Goal: Information Seeking & Learning: Learn about a topic

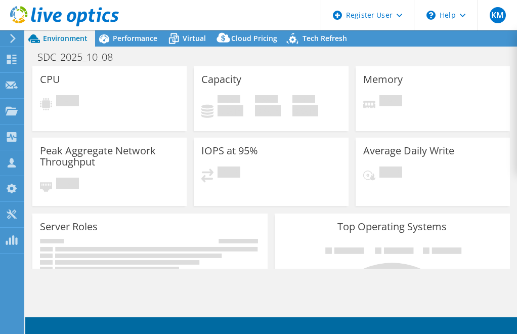
select select "USD"
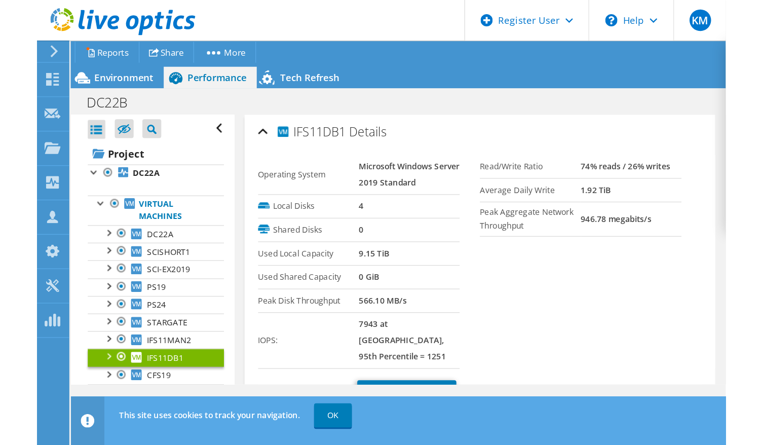
scroll to position [36, 0]
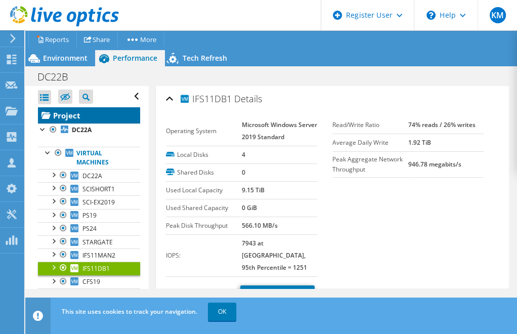
click at [85, 119] on link "Project" at bounding box center [89, 115] width 102 height 16
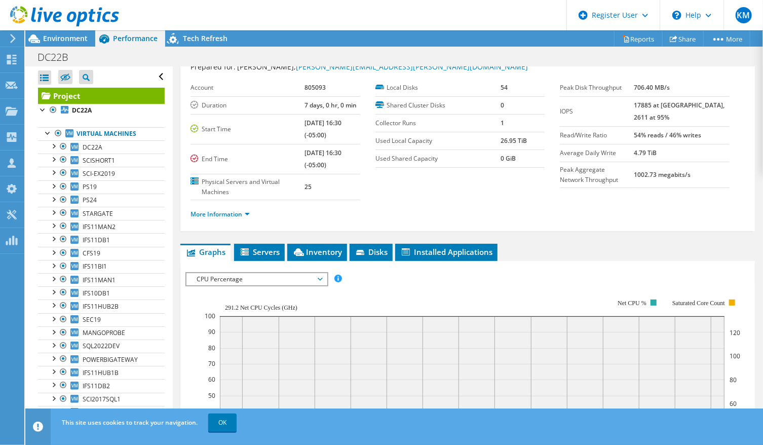
scroll to position [225, 0]
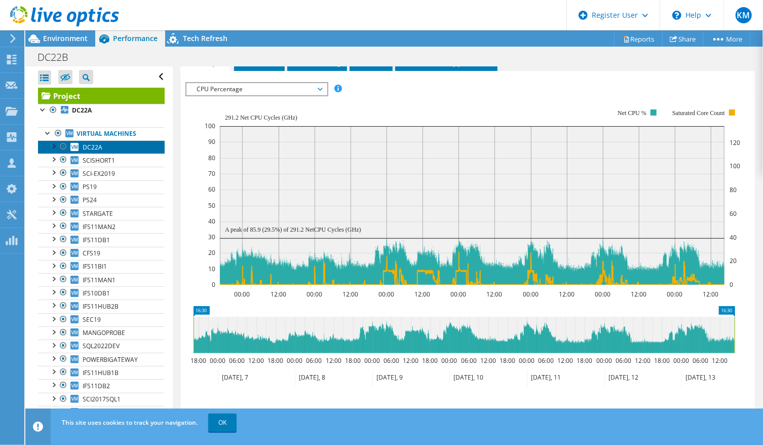
click at [123, 147] on link "DC22A" at bounding box center [101, 146] width 127 height 13
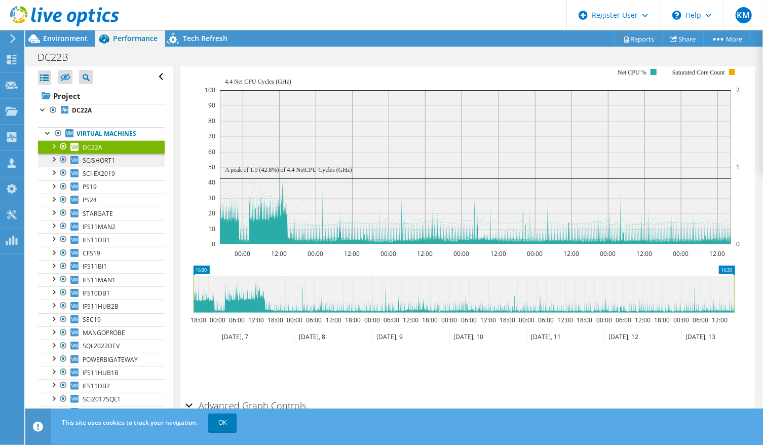
scroll to position [185, 0]
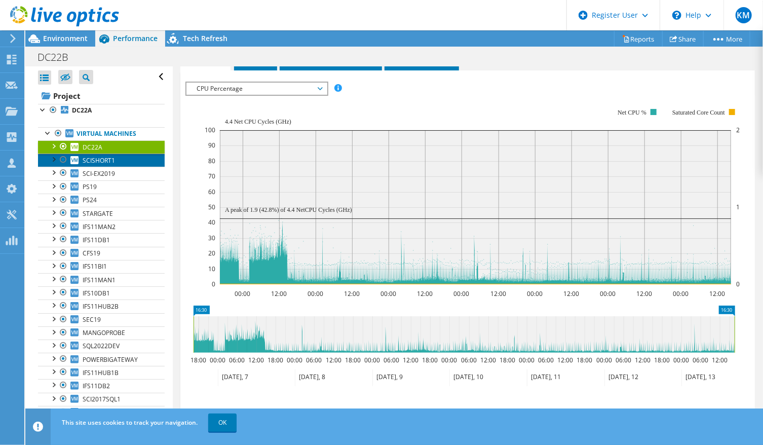
click at [119, 161] on link "SCISHORT1" at bounding box center [101, 159] width 127 height 13
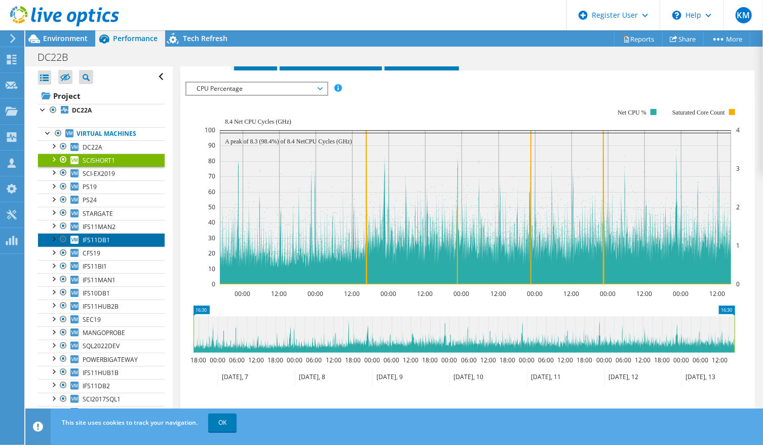
click at [129, 236] on link "IFS11DB1" at bounding box center [101, 239] width 127 height 13
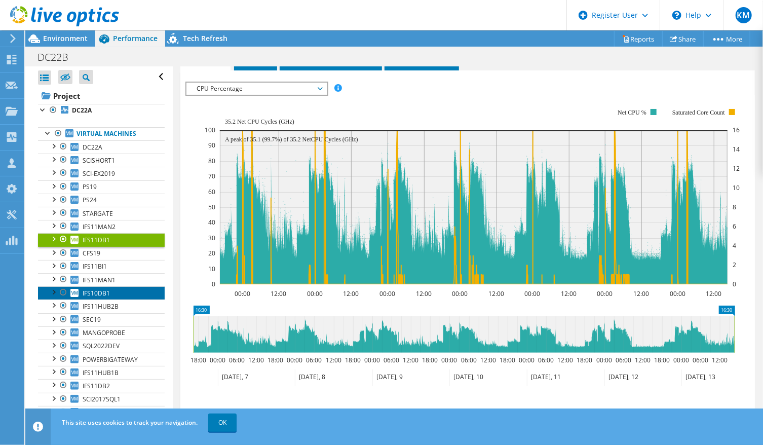
click at [122, 290] on link "IFS10DB1" at bounding box center [101, 292] width 127 height 13
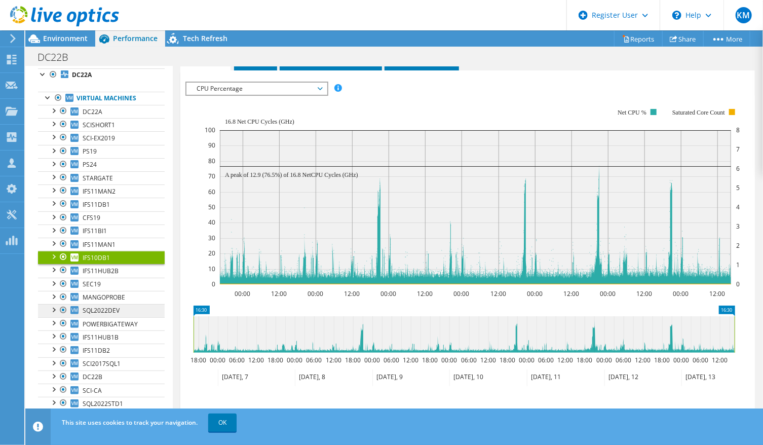
scroll to position [67, 0]
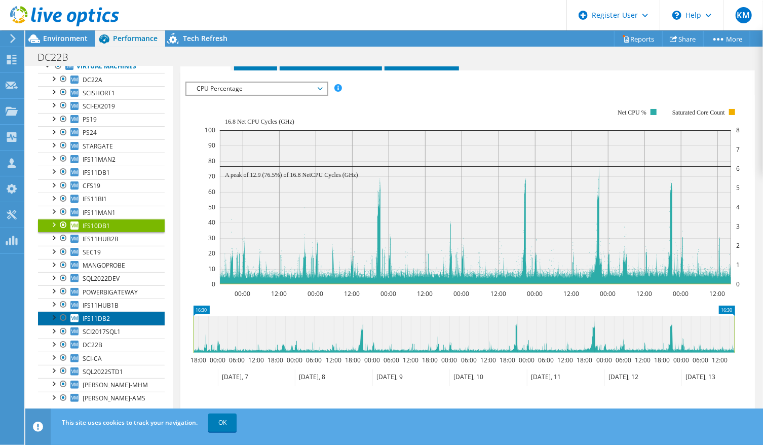
click at [96, 315] on span "IFS11DB2" at bounding box center [96, 318] width 27 height 9
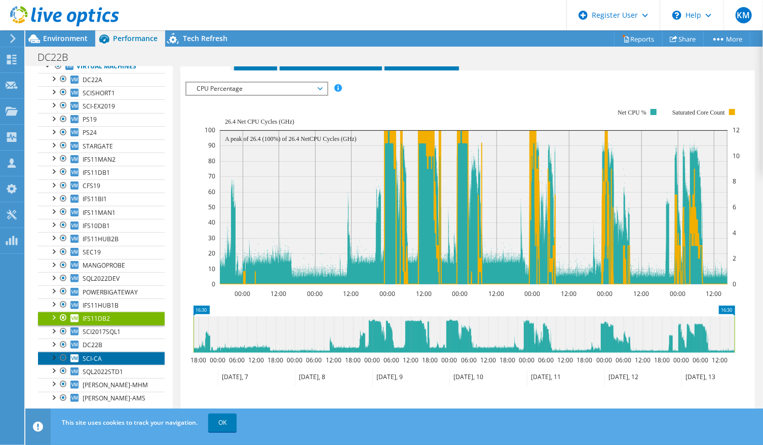
click at [112, 334] on link "SCI-CA" at bounding box center [101, 357] width 127 height 13
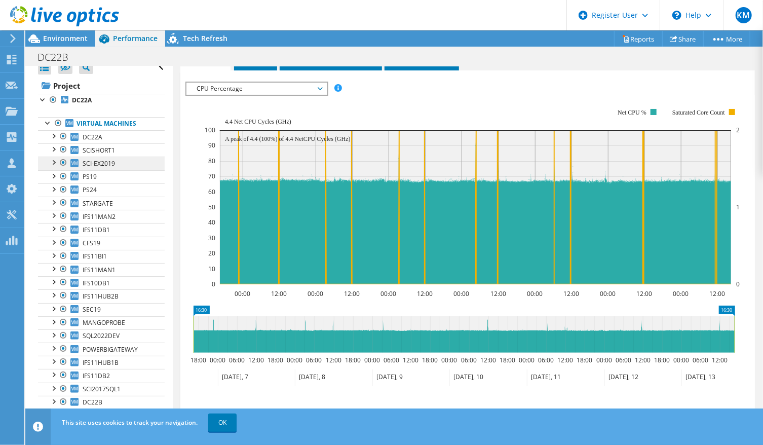
scroll to position [0, 0]
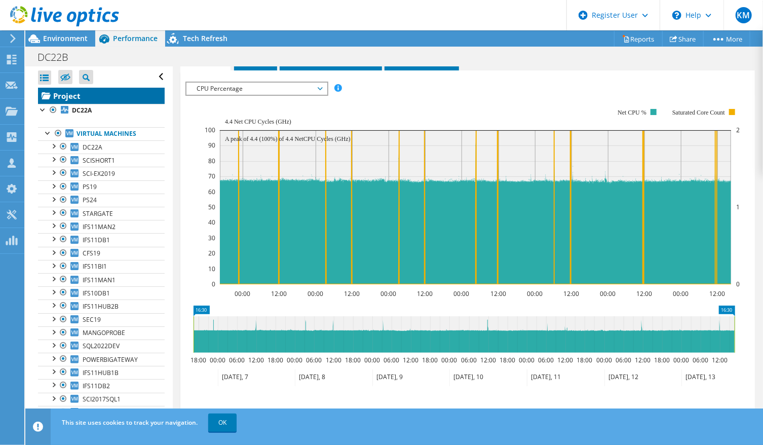
click at [95, 94] on link "Project" at bounding box center [101, 96] width 127 height 16
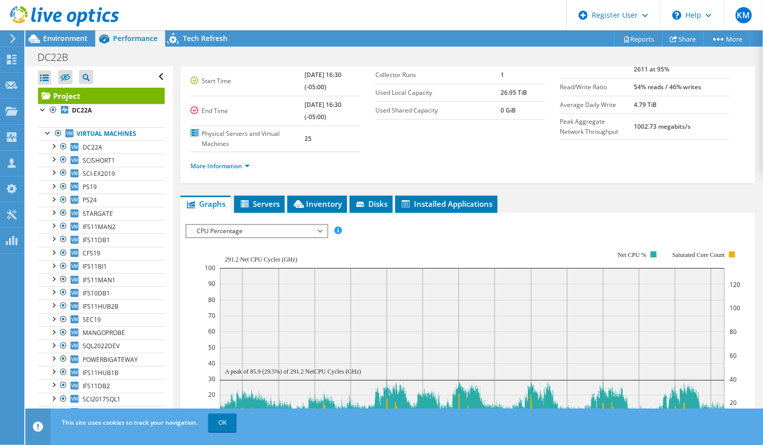
scroll to position [41, 0]
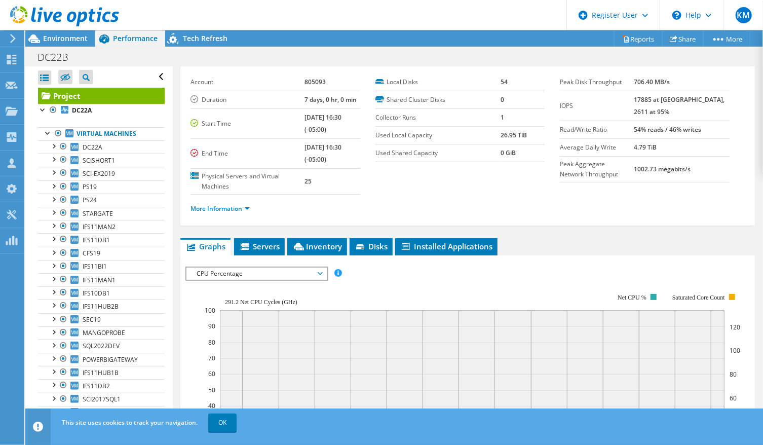
click at [243, 266] on div "CPU Percentage IOPS Disk Throughput IO Size Latency Queue Depth CPU Percentage …" at bounding box center [256, 273] width 143 height 14
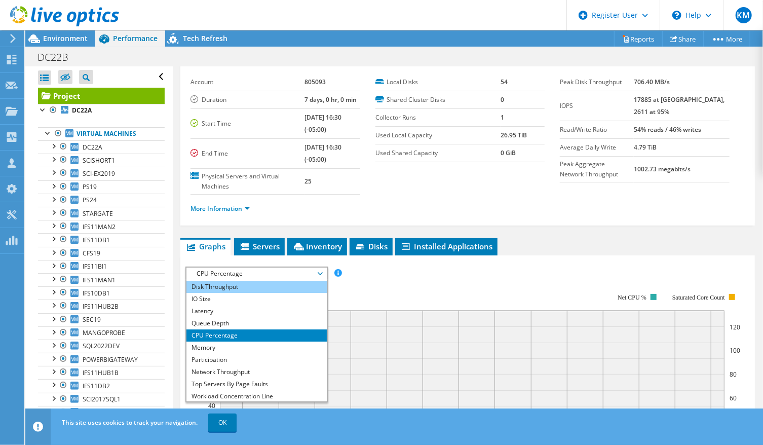
scroll to position [0, 0]
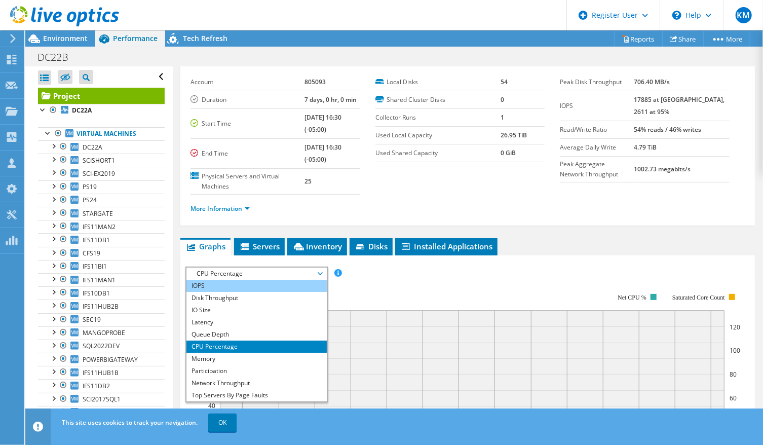
click at [228, 283] on li "IOPS" at bounding box center [256, 285] width 140 height 12
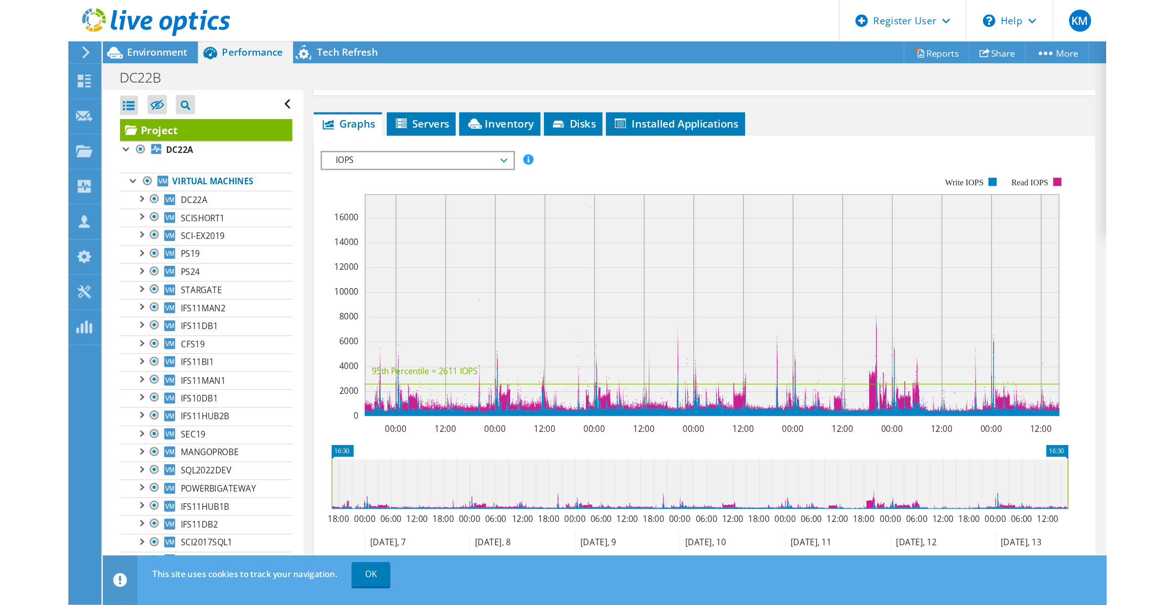
scroll to position [271, 0]
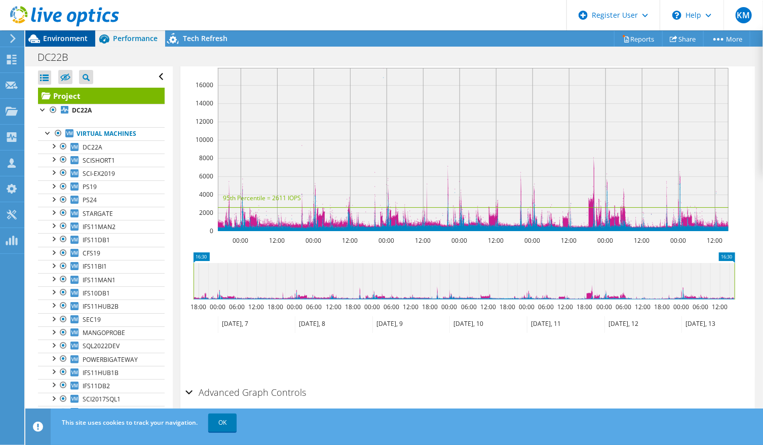
click at [76, 44] on div "Environment" at bounding box center [60, 38] width 70 height 16
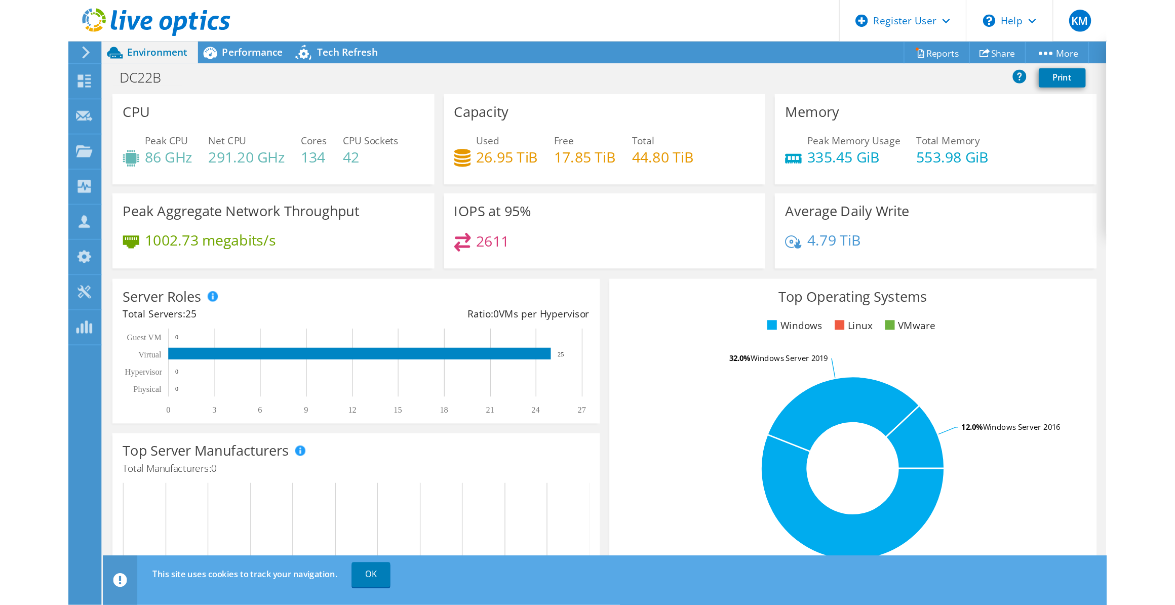
scroll to position [103, 0]
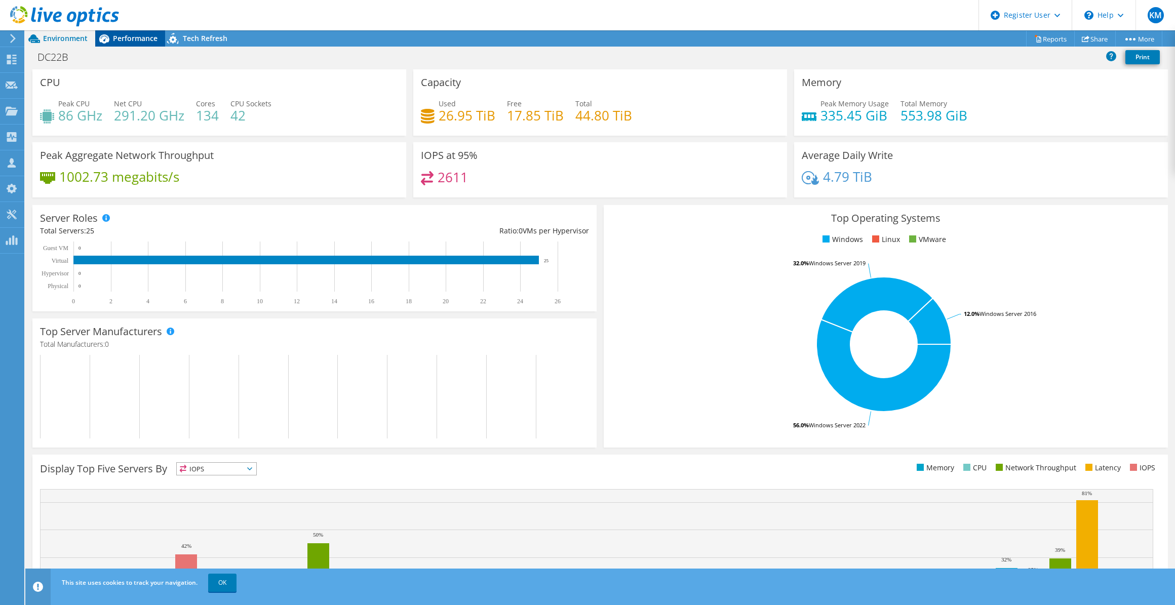
click at [157, 44] on div "Performance" at bounding box center [130, 38] width 70 height 16
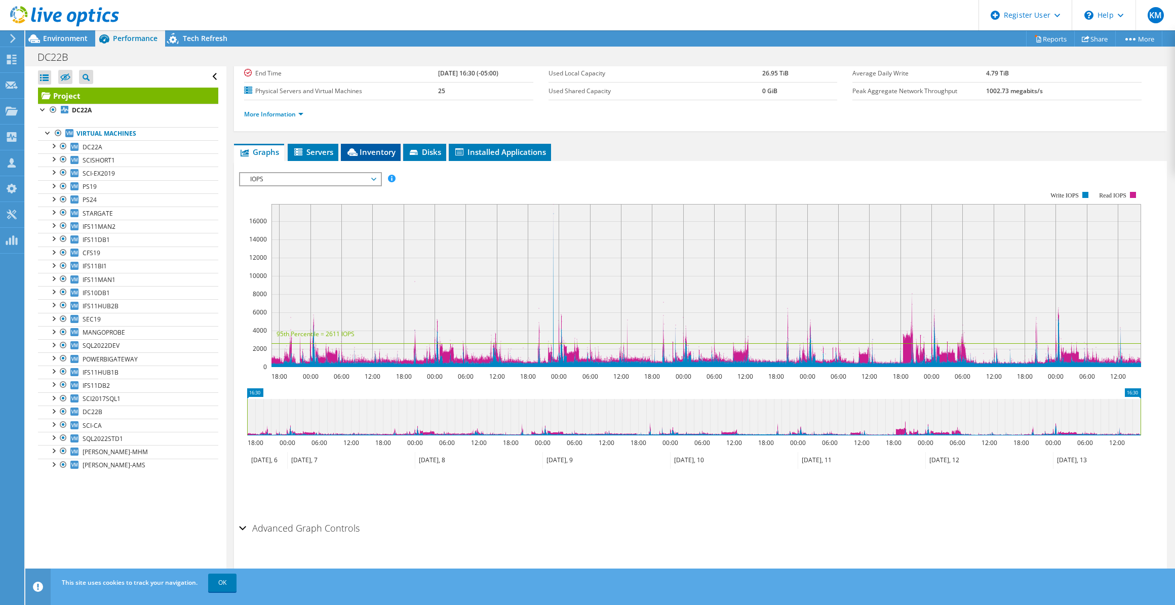
click at [367, 153] on span "Inventory" at bounding box center [371, 152] width 50 height 10
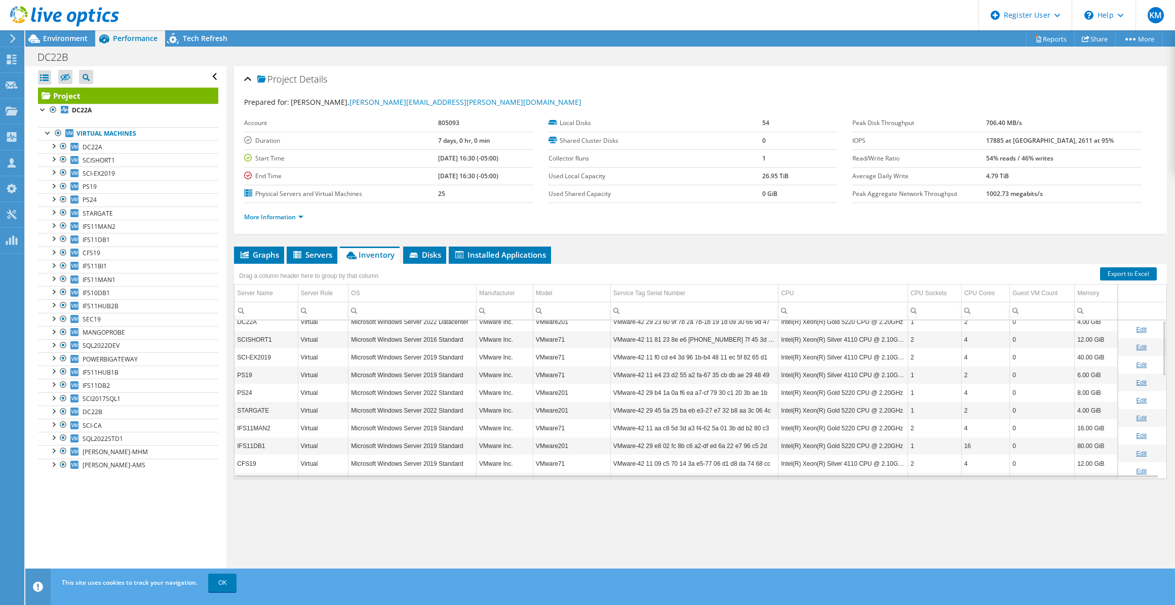
scroll to position [0, 0]
click at [73, 35] on span "Environment" at bounding box center [65, 38] width 45 height 10
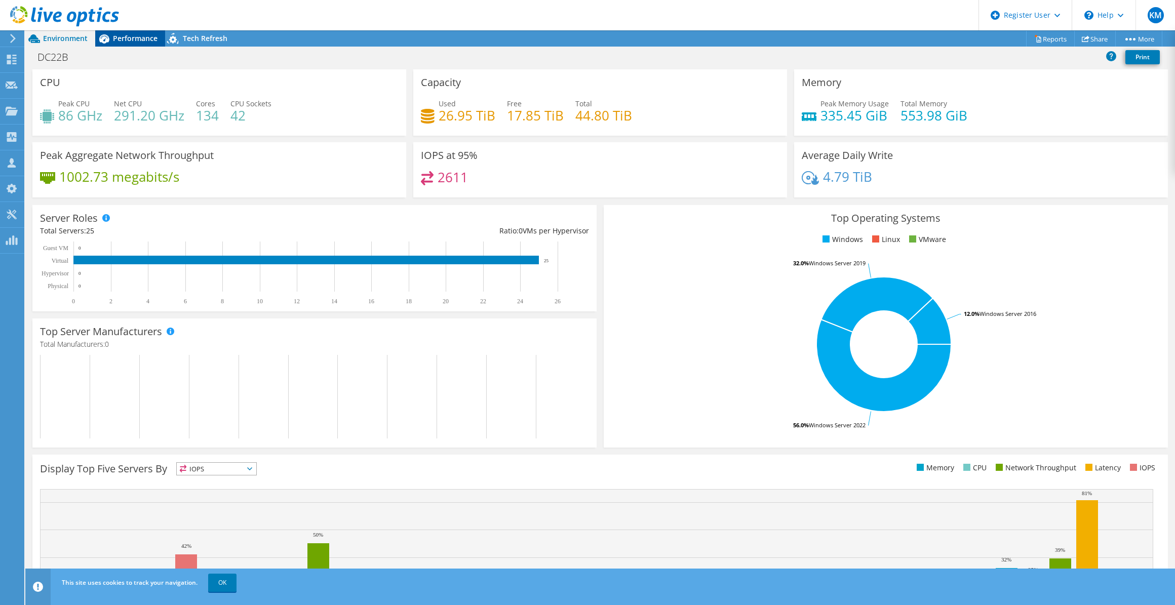
click at [114, 41] on span "Performance" at bounding box center [135, 38] width 45 height 10
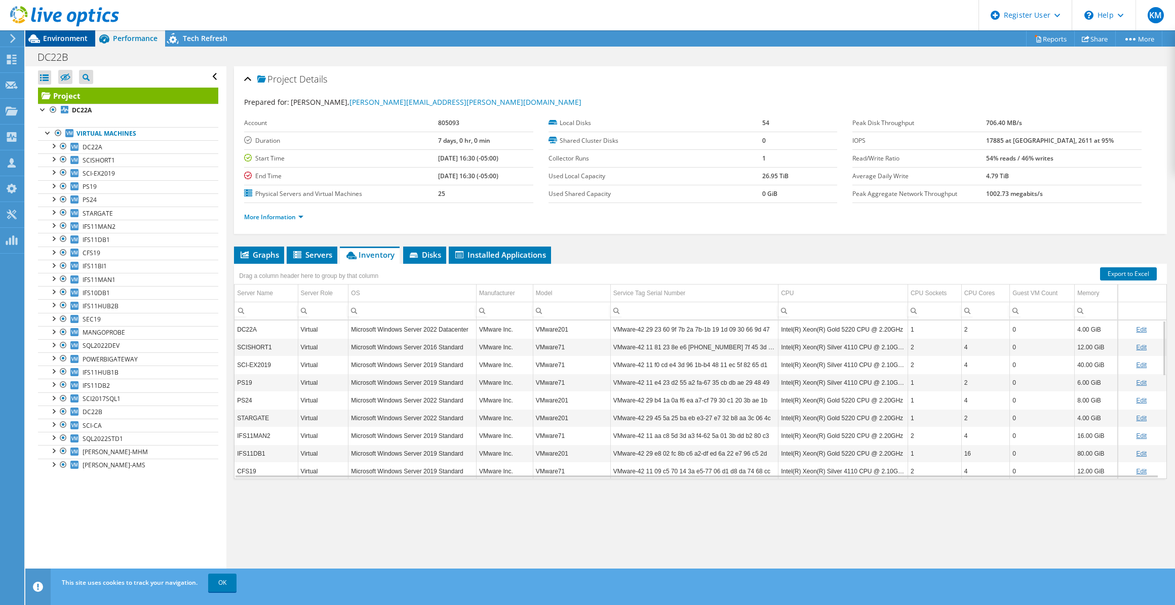
click at [73, 37] on span "Environment" at bounding box center [65, 38] width 45 height 10
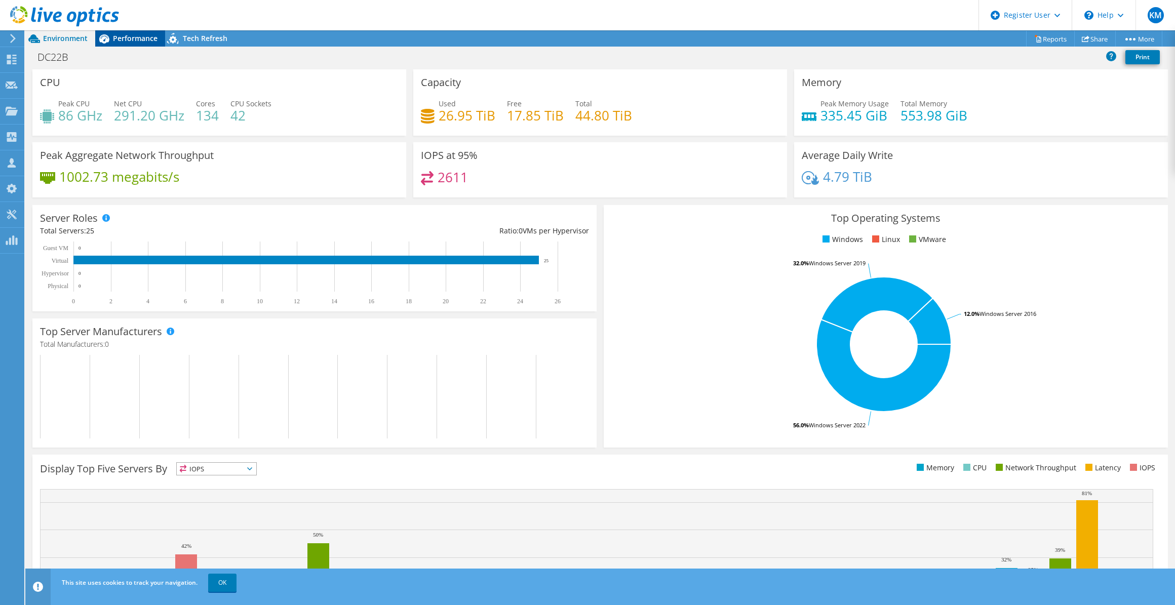
click at [129, 44] on div "Performance" at bounding box center [130, 38] width 70 height 16
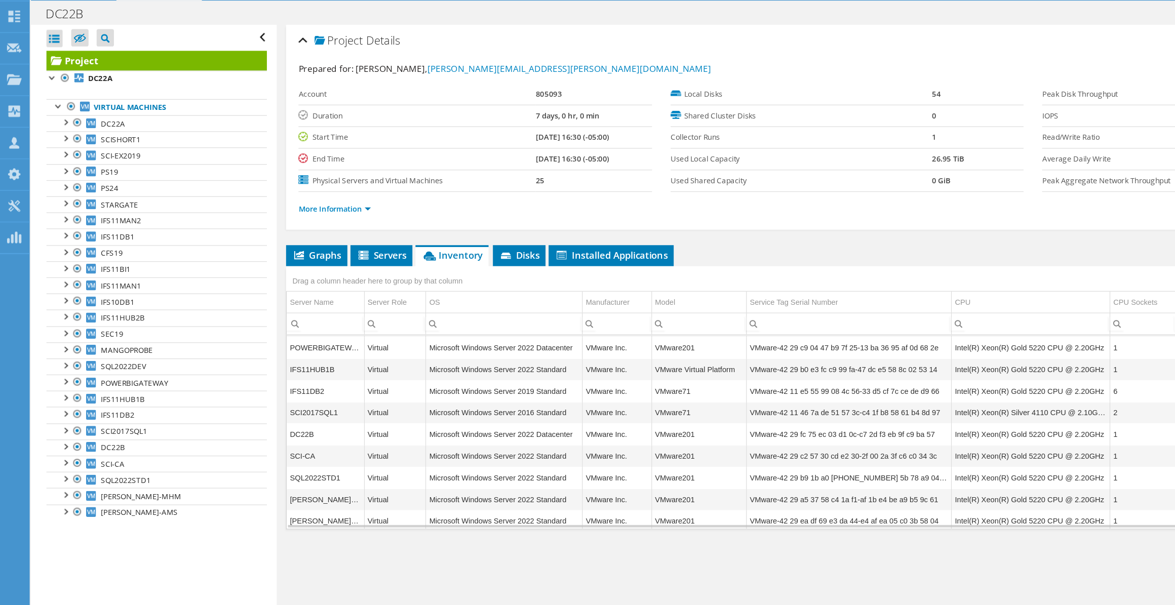
scroll to position [289, 0]
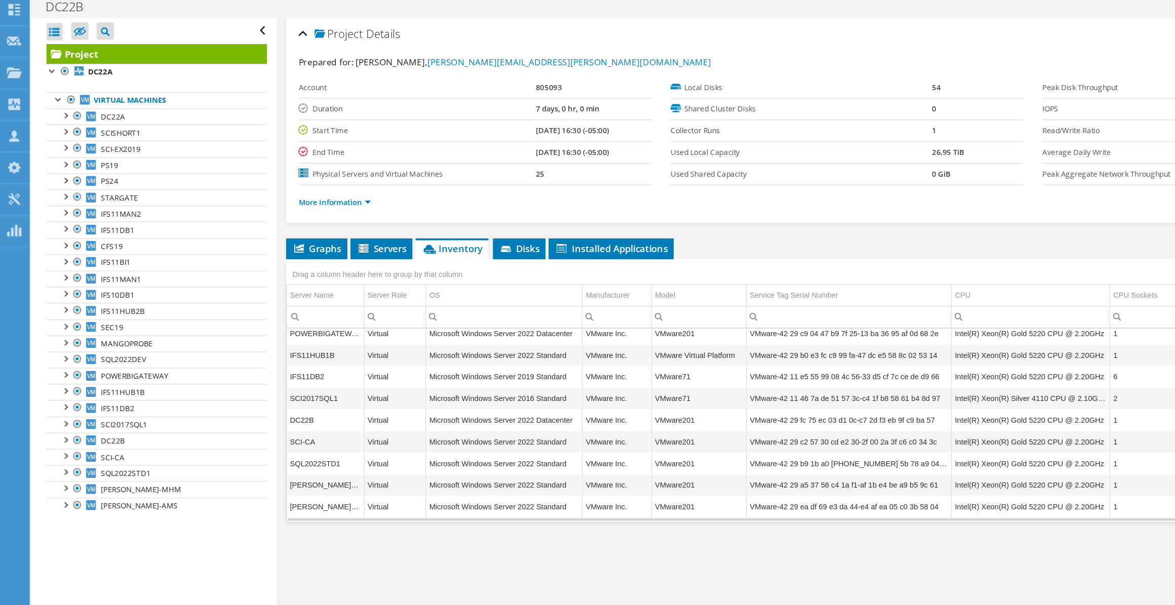
click at [330, 222] on div "More Information" at bounding box center [700, 217] width 912 height 28
click at [254, 261] on li "Graphs" at bounding box center [259, 255] width 50 height 17
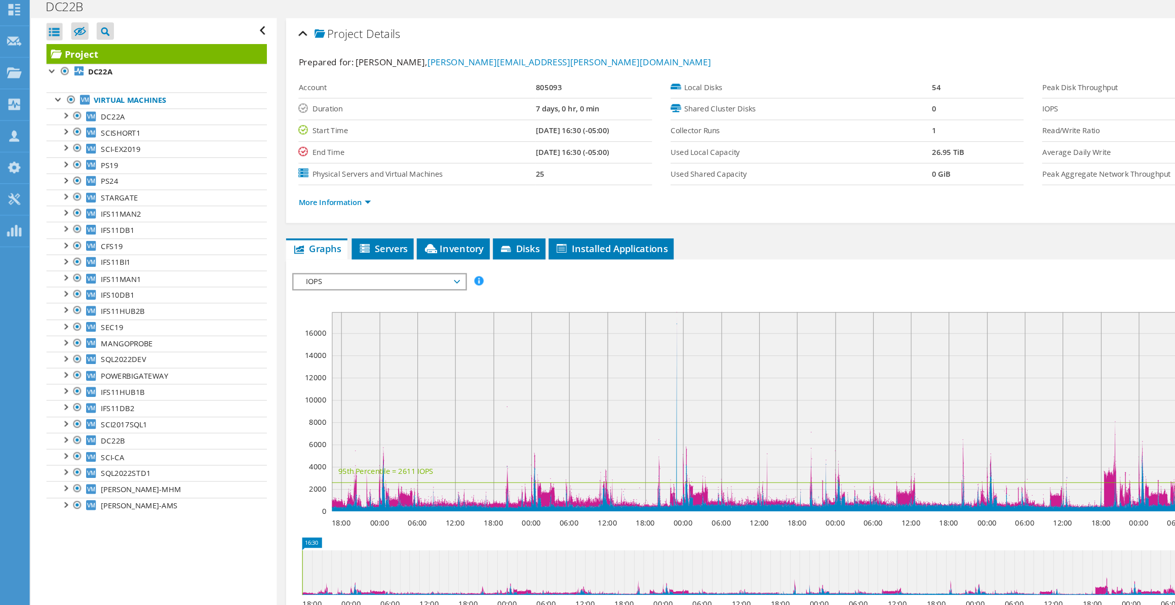
click at [271, 283] on span "IOPS" at bounding box center [310, 282] width 130 height 12
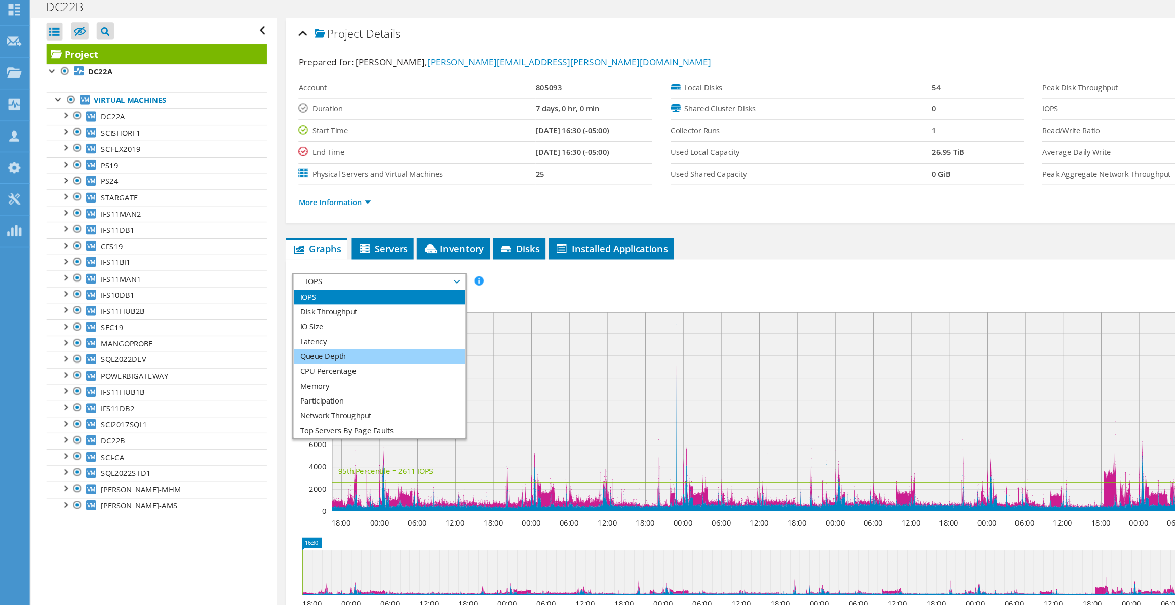
click at [275, 334] on li "Queue Depth" at bounding box center [310, 343] width 140 height 12
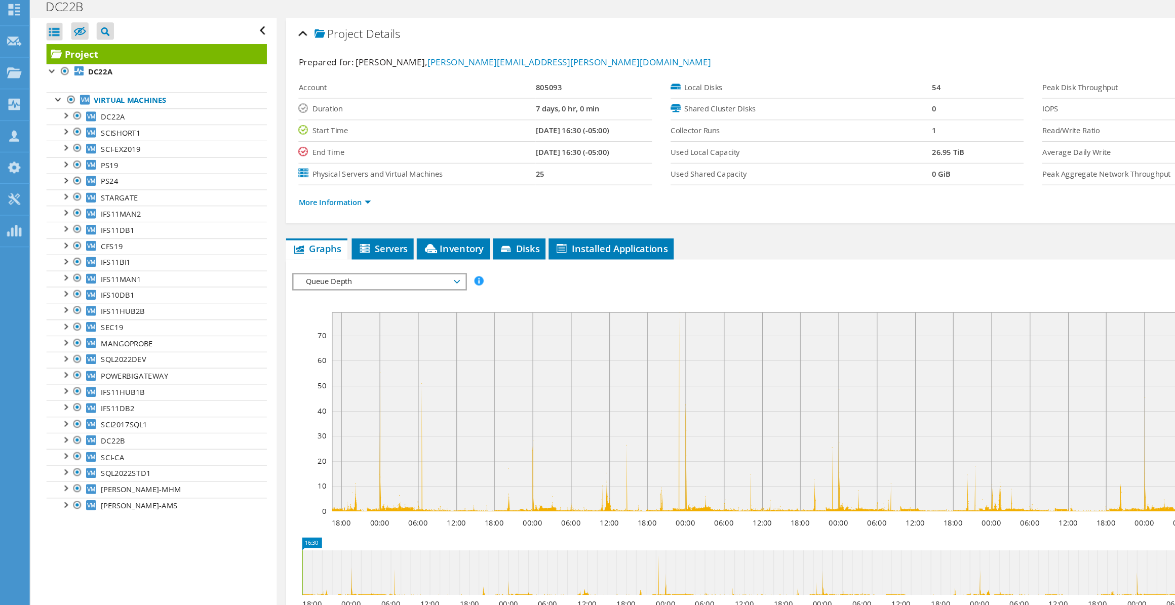
click at [260, 281] on span "Queue Depth" at bounding box center [310, 282] width 130 height 12
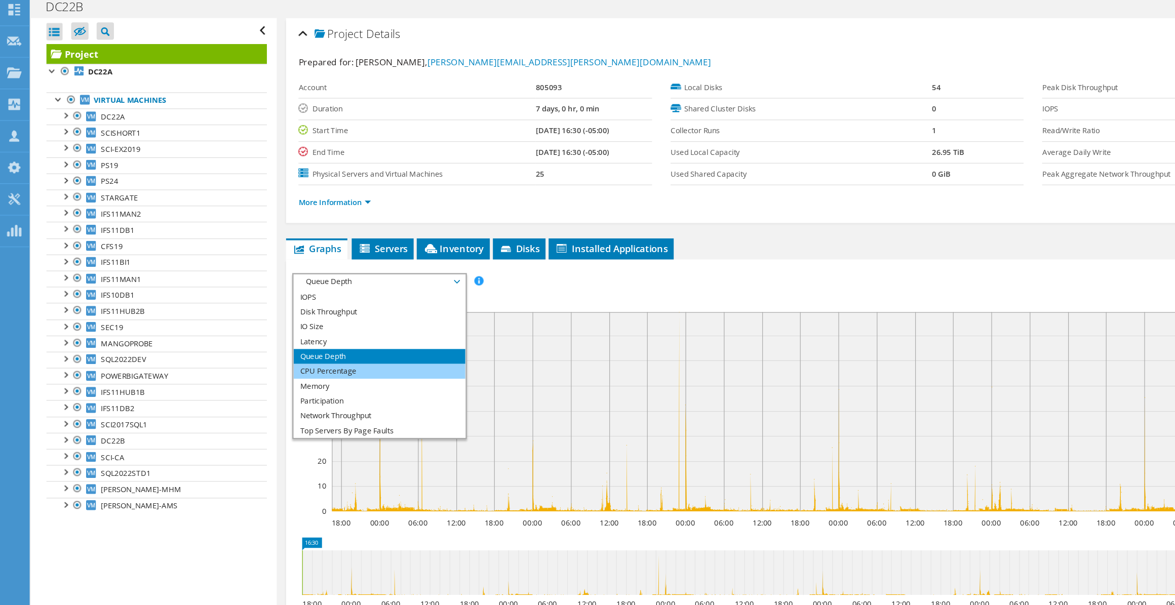
click at [269, 334] on li "CPU Percentage" at bounding box center [310, 355] width 140 height 12
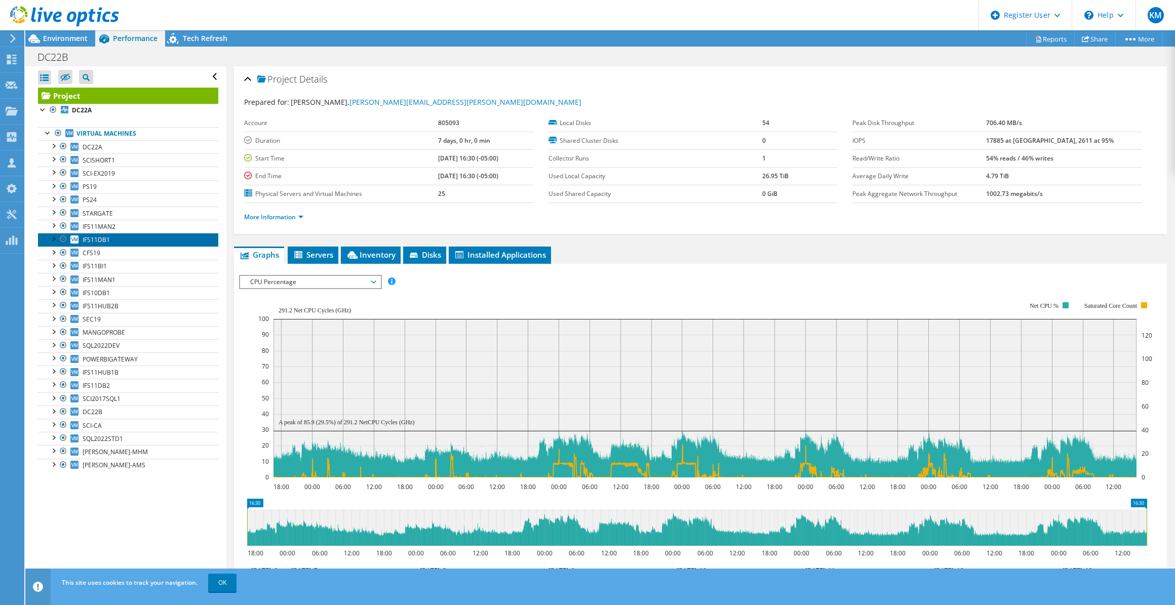
click at [109, 243] on link "IFS11DB1" at bounding box center [128, 239] width 180 height 13
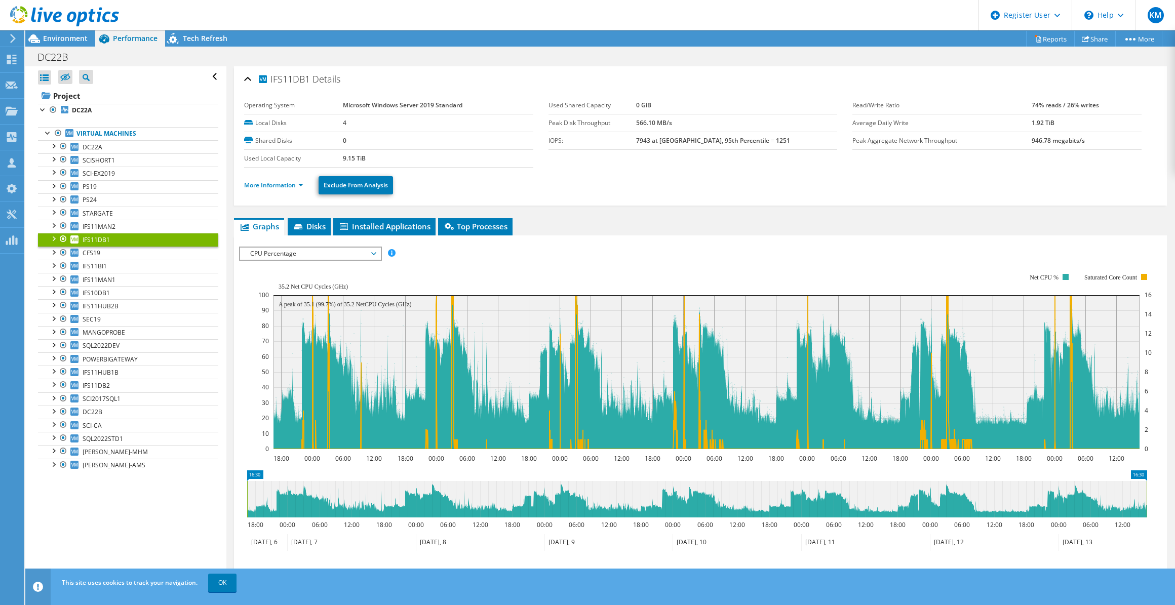
click at [517, 178] on ul "More Information Exclude From Analysis" at bounding box center [700, 184] width 912 height 21
click at [131, 95] on link "Project" at bounding box center [128, 96] width 180 height 16
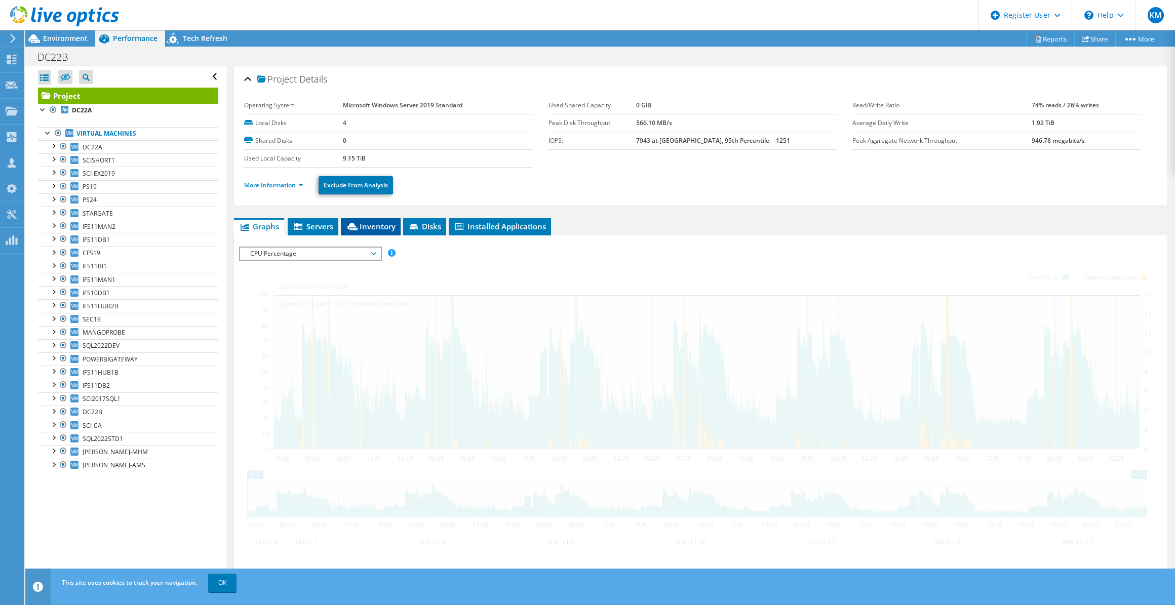
click at [359, 231] on span "Inventory" at bounding box center [371, 226] width 50 height 10
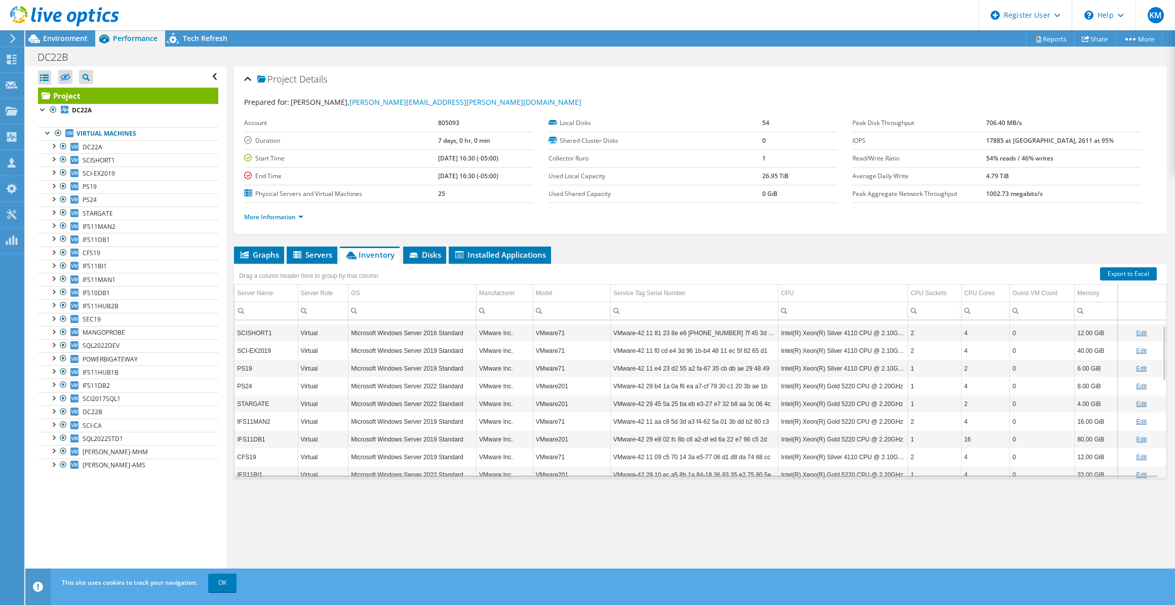
scroll to position [0, 0]
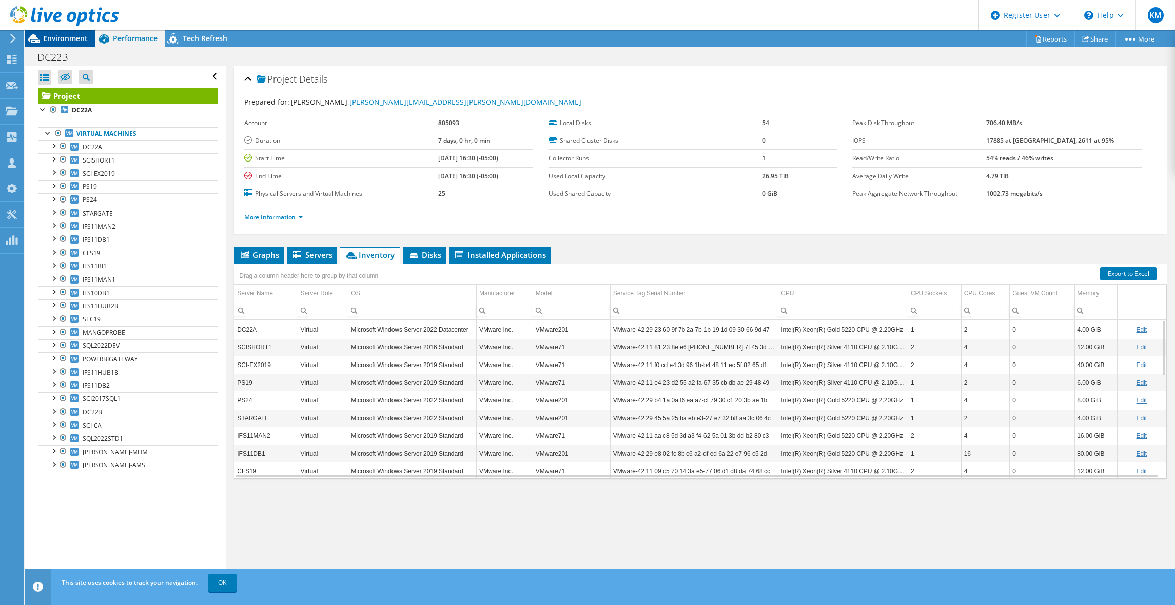
click at [86, 41] on span "Environment" at bounding box center [65, 38] width 45 height 10
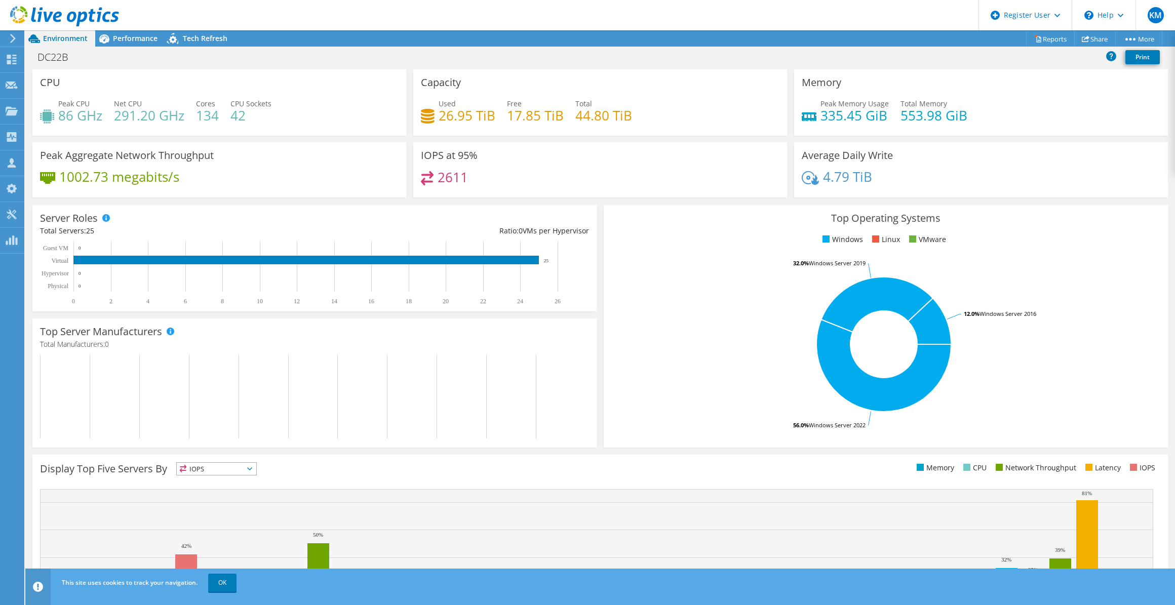
click at [200, 315] on div "Top Server Manufacturers Manufacturers are shown for physical servers and hyper…" at bounding box center [314, 383] width 571 height 136
click at [122, 46] on div "Performance" at bounding box center [130, 38] width 70 height 16
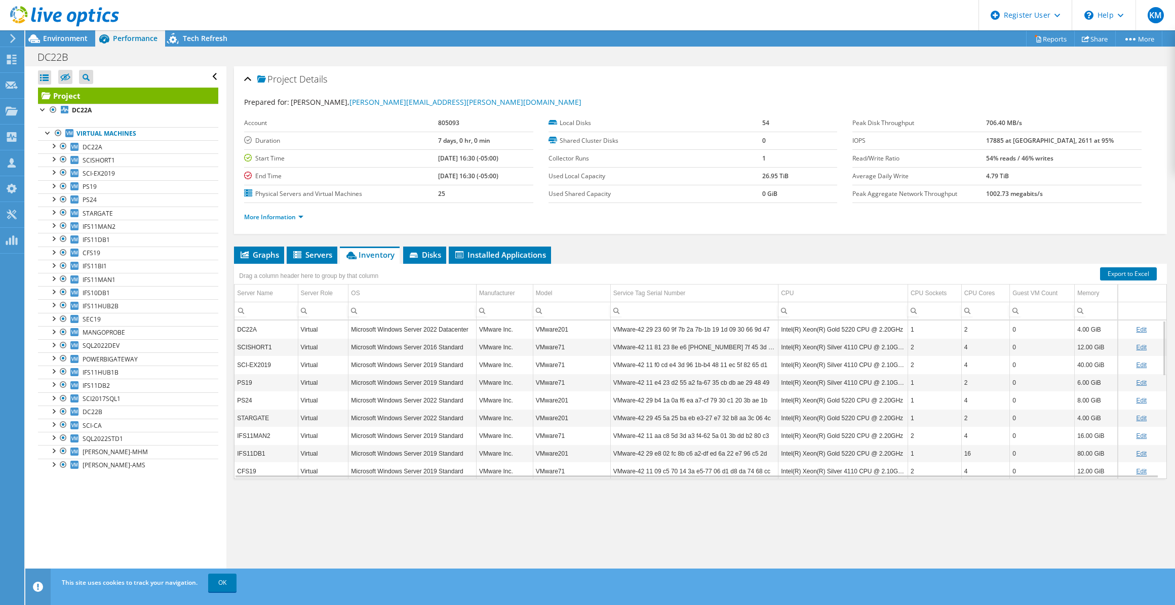
drag, startPoint x: 290, startPoint y: 220, endPoint x: 287, endPoint y: 215, distance: 5.9
click at [289, 219] on li "More Information" at bounding box center [276, 217] width 65 height 11
click at [287, 215] on link "More Information" at bounding box center [273, 217] width 59 height 9
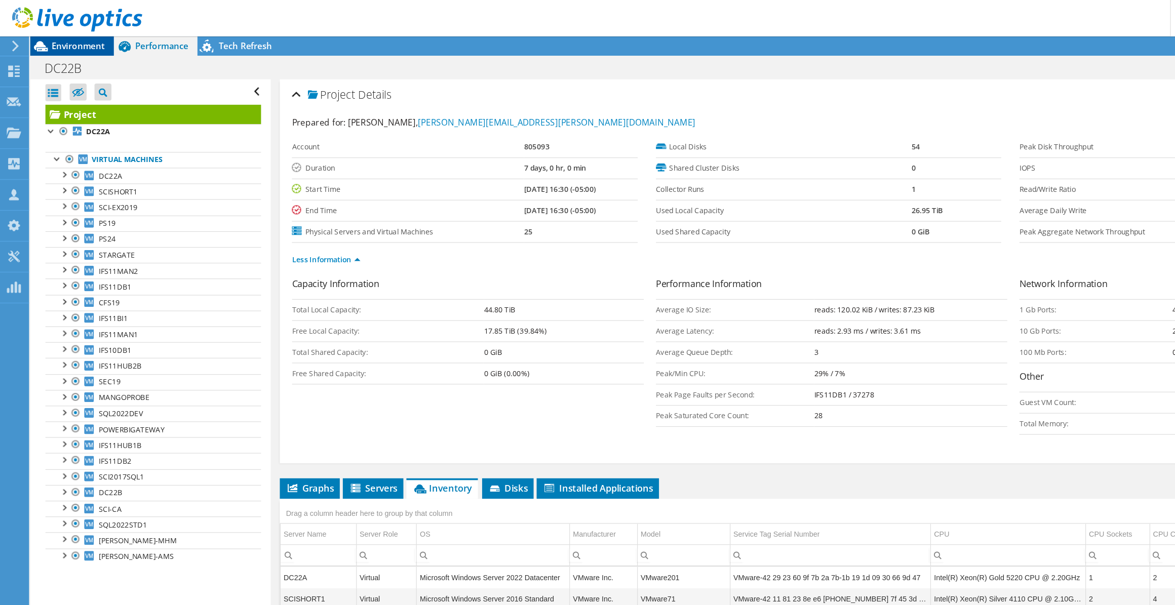
click at [64, 33] on span "Environment" at bounding box center [65, 38] width 45 height 10
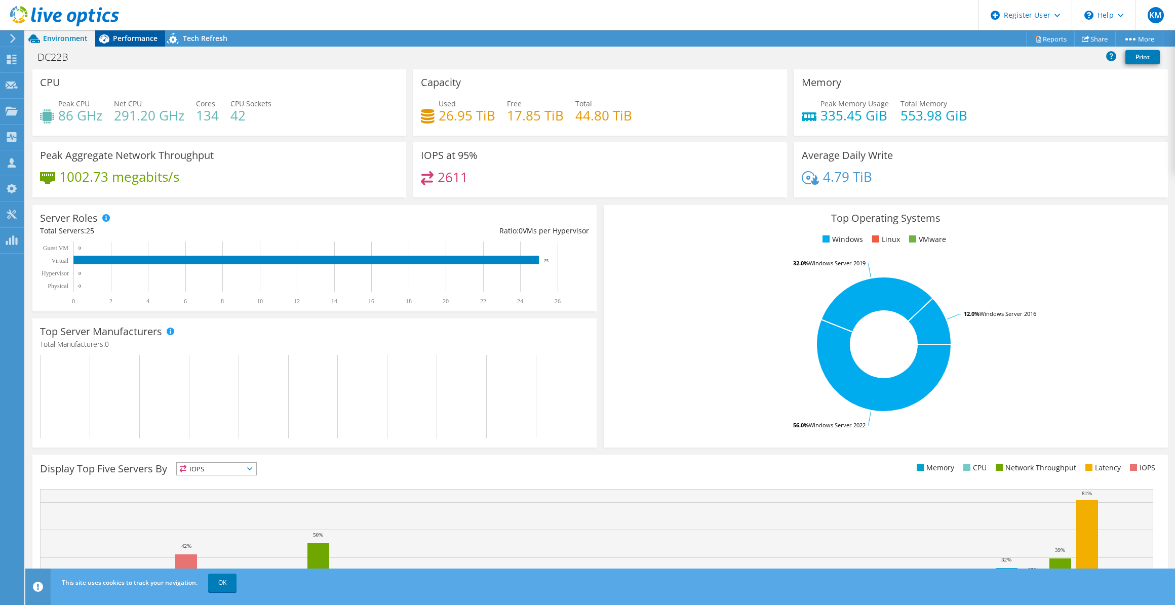
click at [142, 38] on span "Performance" at bounding box center [135, 38] width 45 height 10
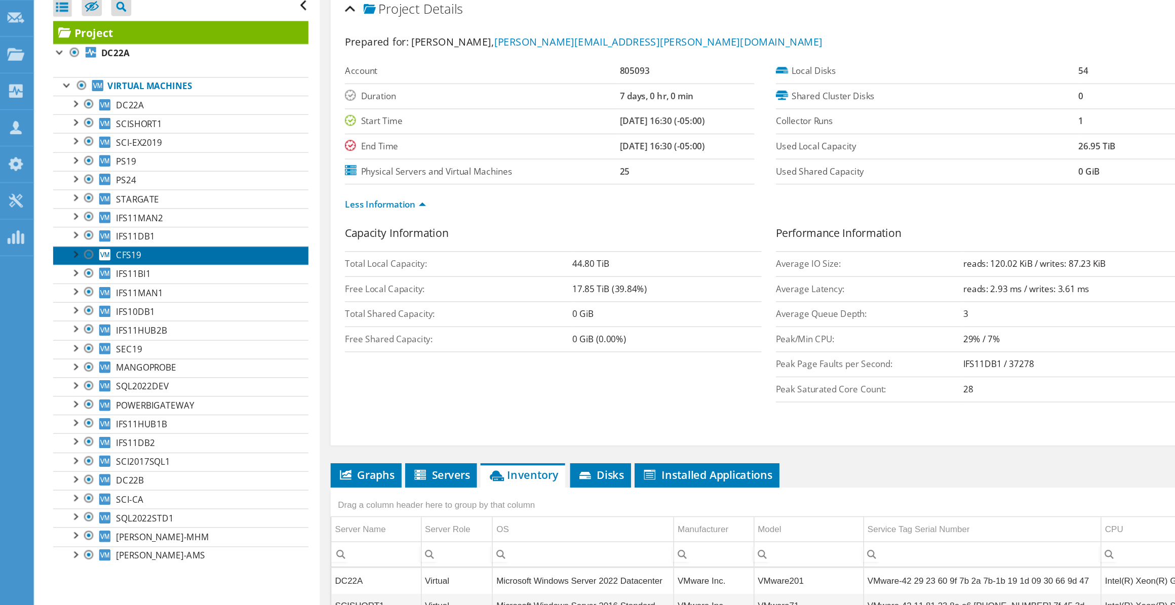
click at [96, 255] on span "CFS19" at bounding box center [92, 253] width 18 height 9
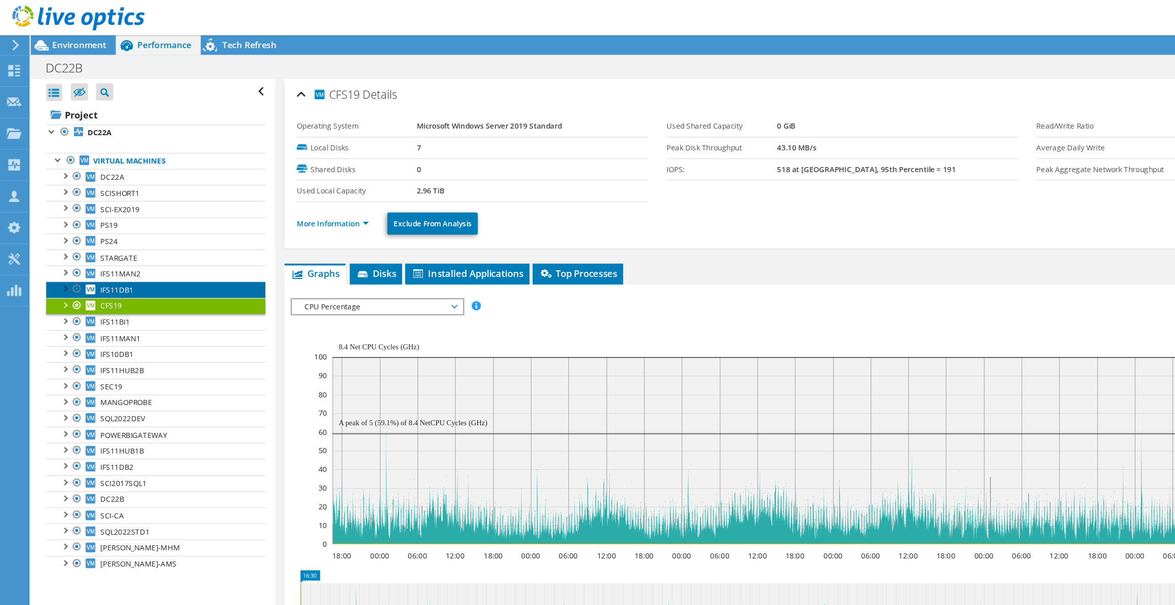
click at [96, 241] on span "IFS11DB1" at bounding box center [96, 239] width 27 height 9
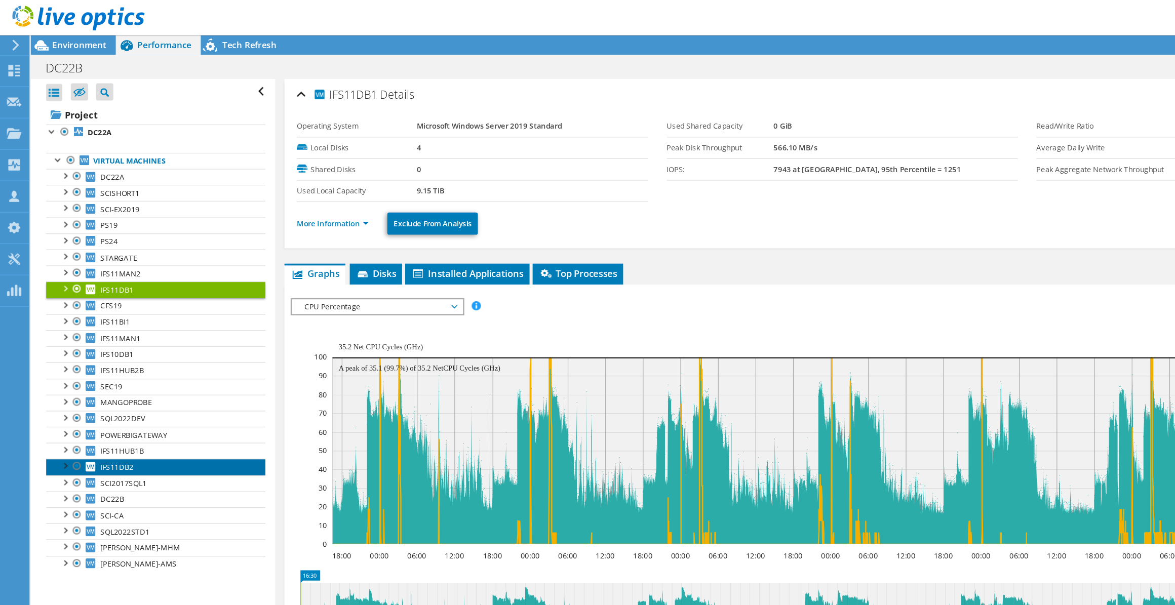
click at [136, 334] on link "IFS11DB2" at bounding box center [128, 385] width 180 height 13
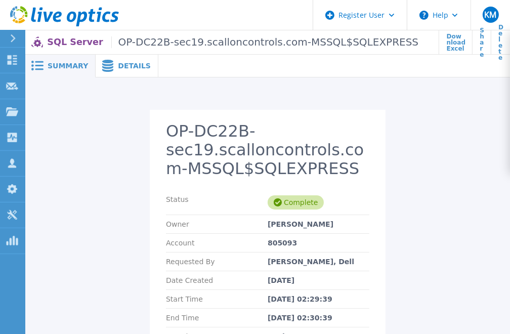
click at [118, 62] on span "Details" at bounding box center [134, 65] width 33 height 7
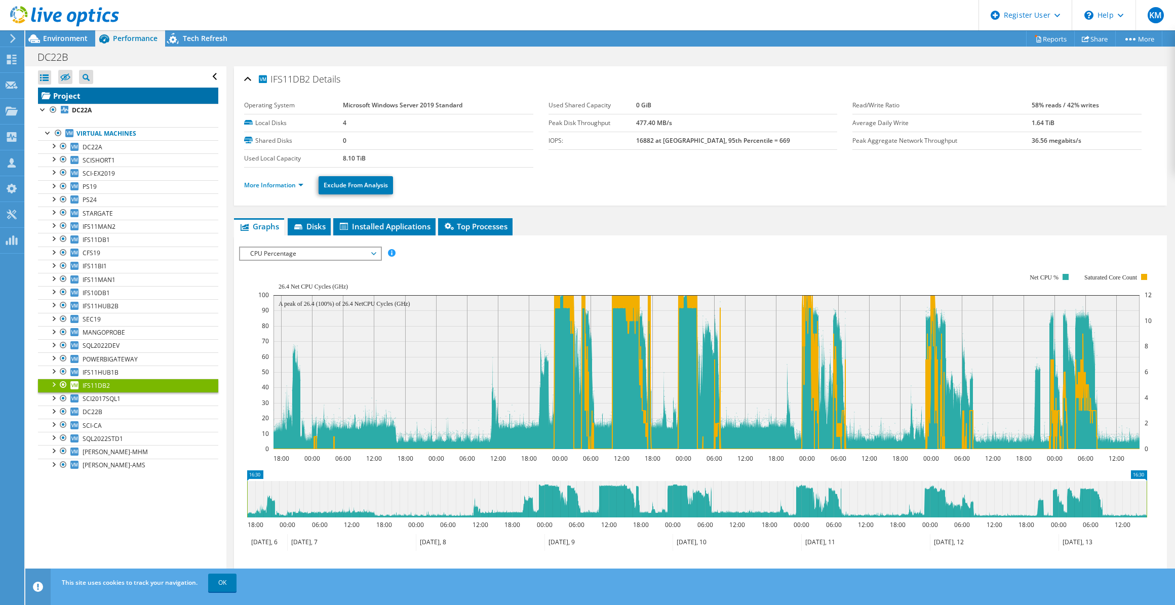
click at [87, 96] on link "Project" at bounding box center [128, 96] width 180 height 16
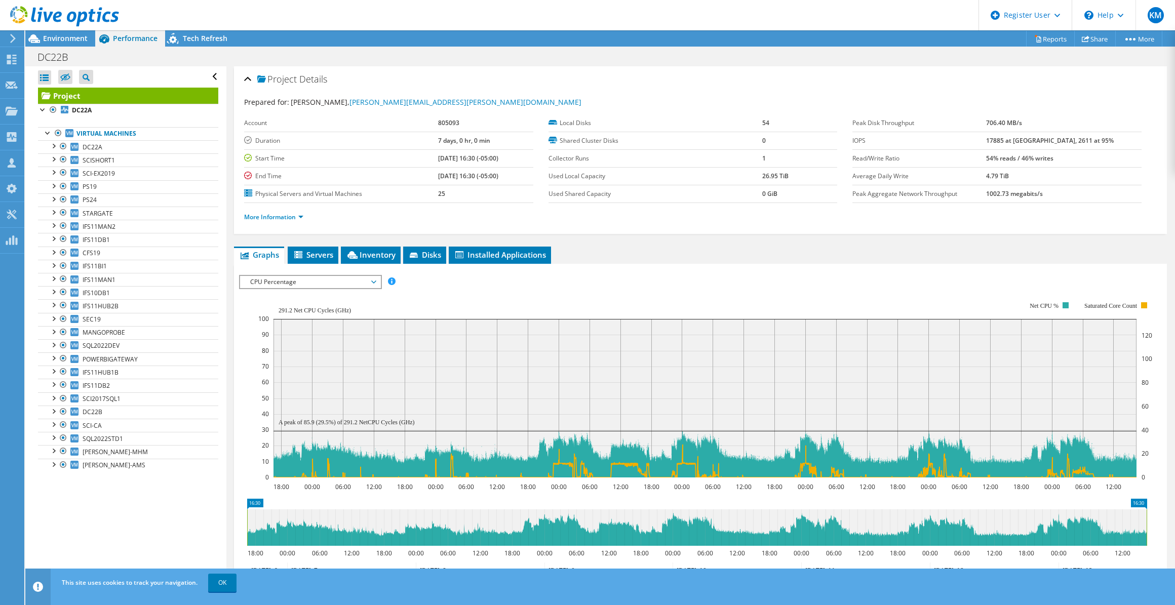
click at [342, 277] on span "CPU Percentage" at bounding box center [310, 282] width 130 height 12
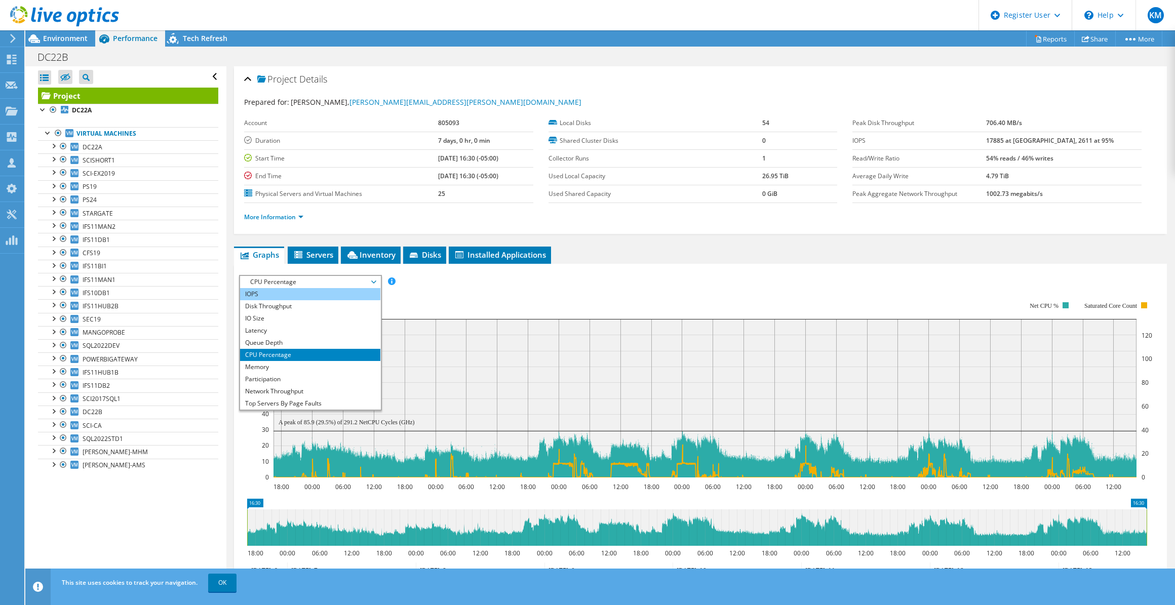
click at [336, 289] on li "IOPS" at bounding box center [310, 294] width 140 height 12
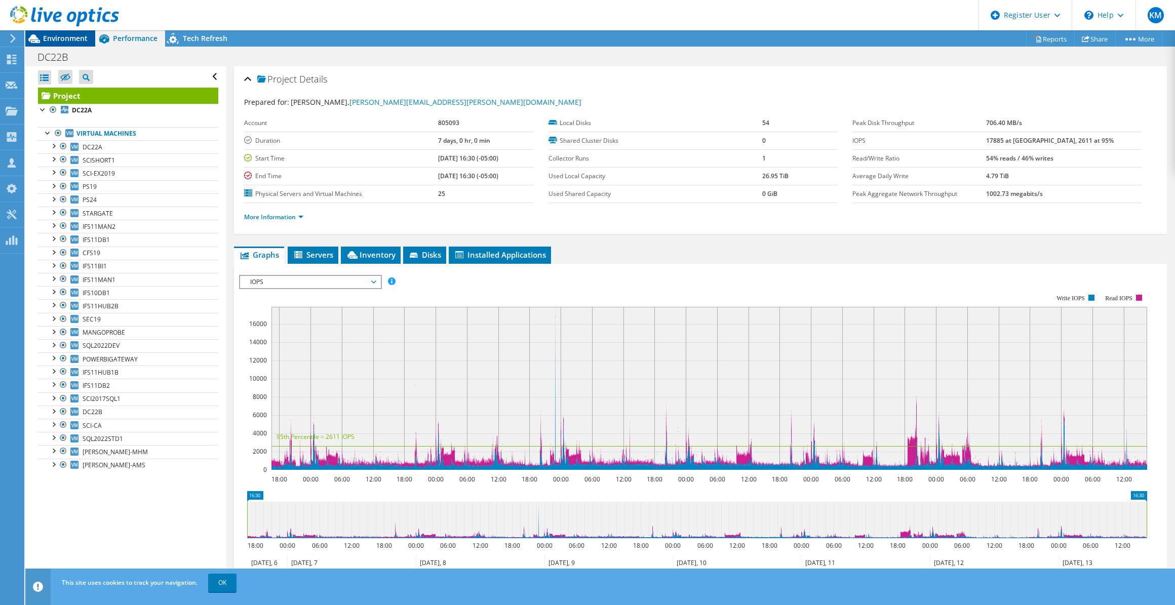
click at [64, 42] on span "Environment" at bounding box center [65, 38] width 45 height 10
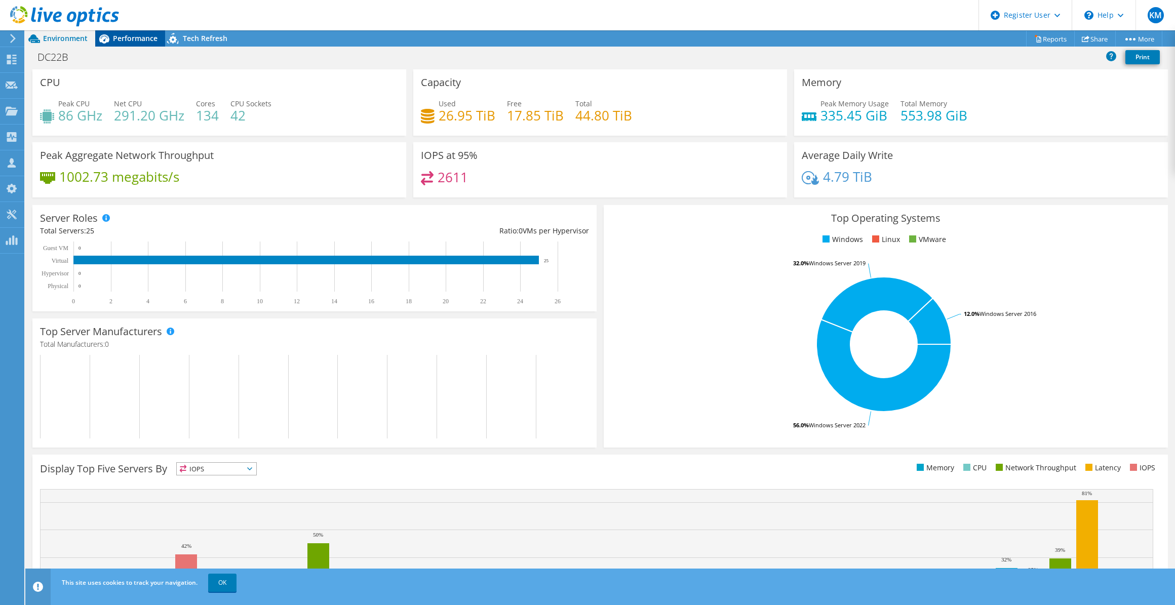
click at [122, 37] on span "Performance" at bounding box center [135, 38] width 45 height 10
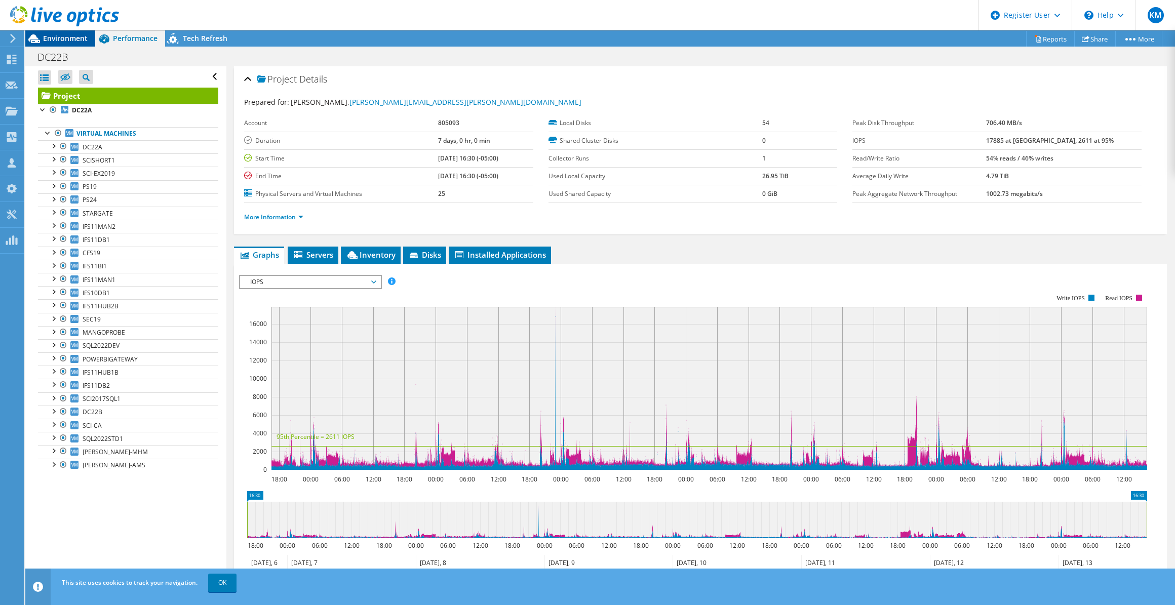
click at [44, 45] on div "Environment" at bounding box center [60, 38] width 70 height 16
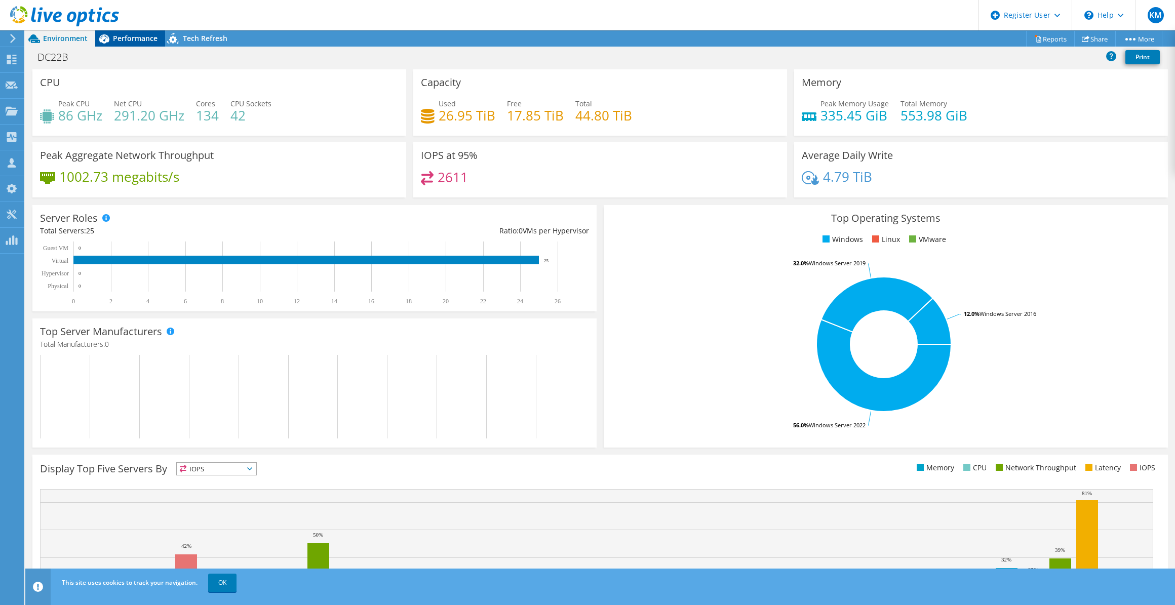
click at [127, 42] on span "Performance" at bounding box center [135, 38] width 45 height 10
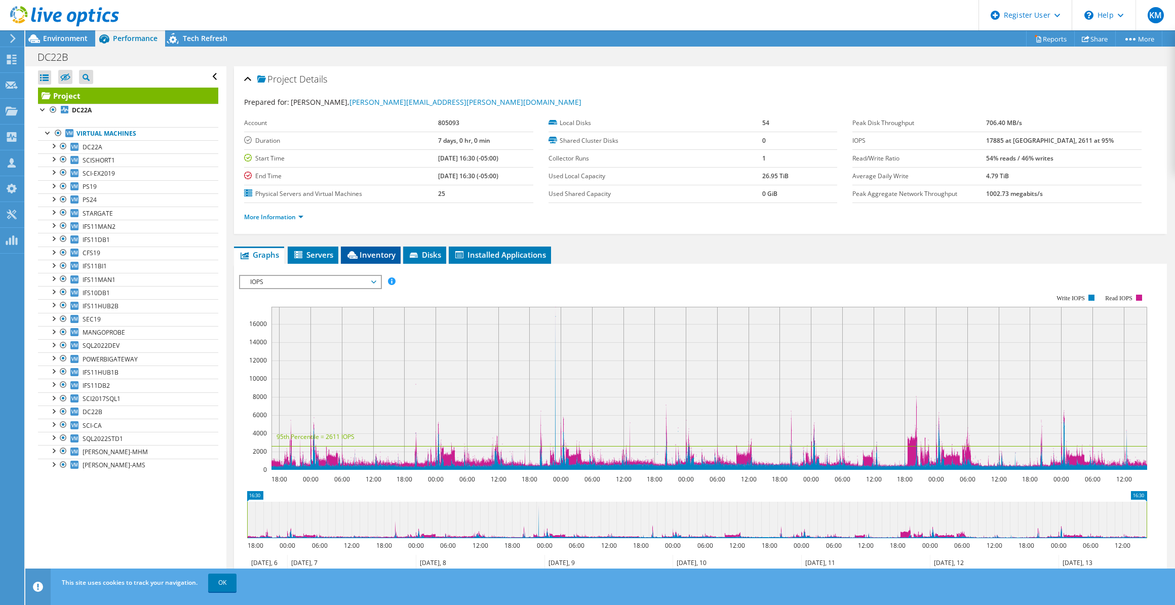
click at [346, 257] on span "Inventory" at bounding box center [371, 255] width 50 height 10
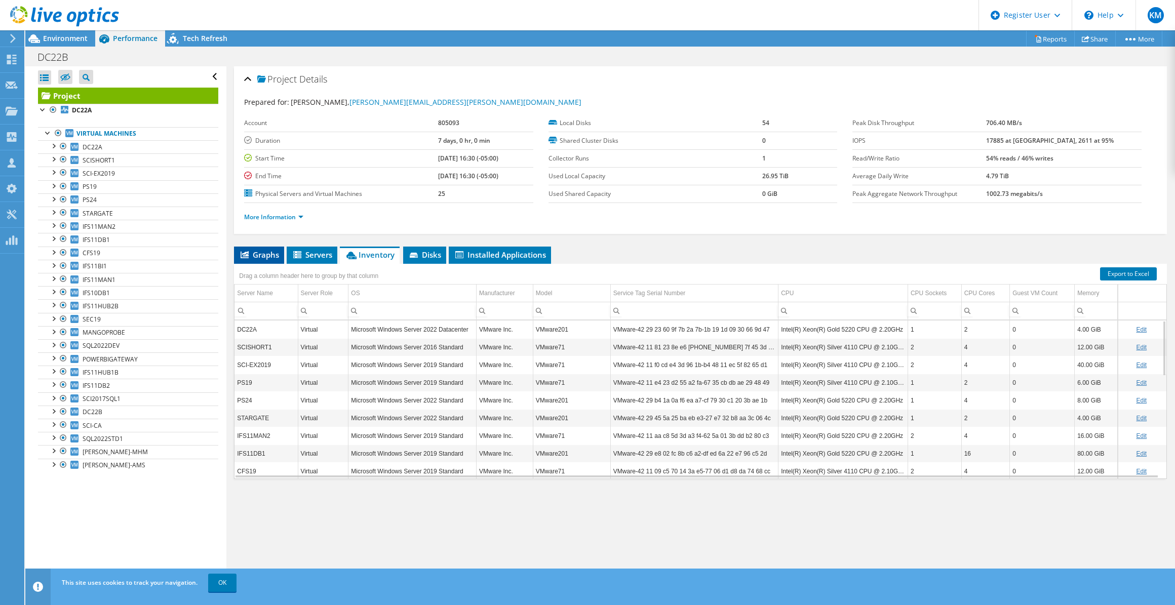
click at [237, 249] on li "Graphs" at bounding box center [259, 255] width 50 height 17
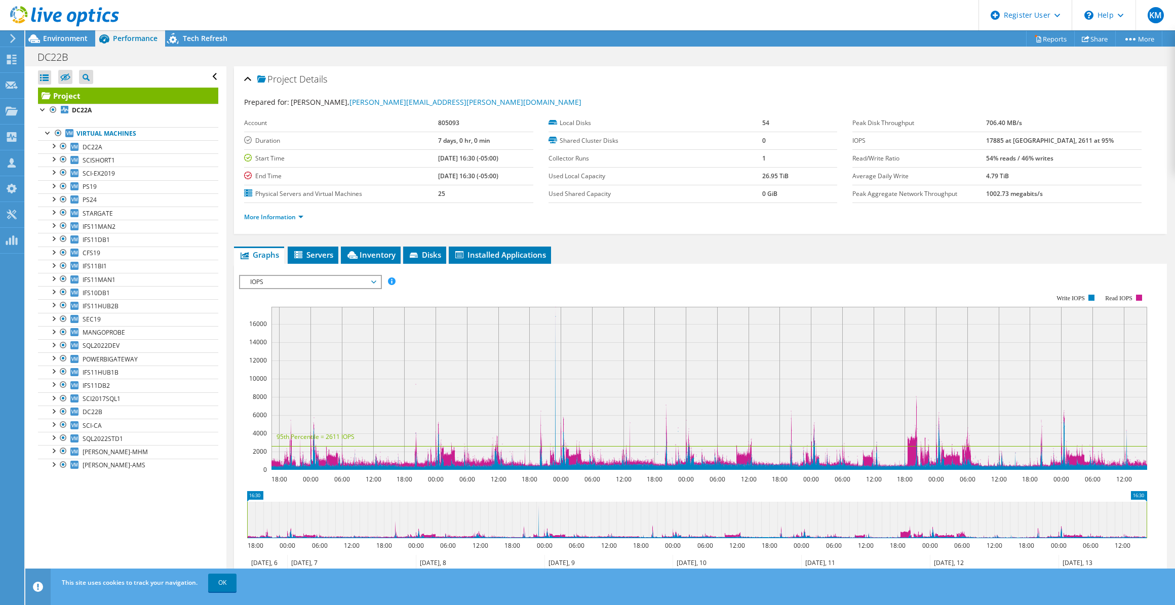
click at [275, 277] on span "IOPS" at bounding box center [310, 282] width 130 height 12
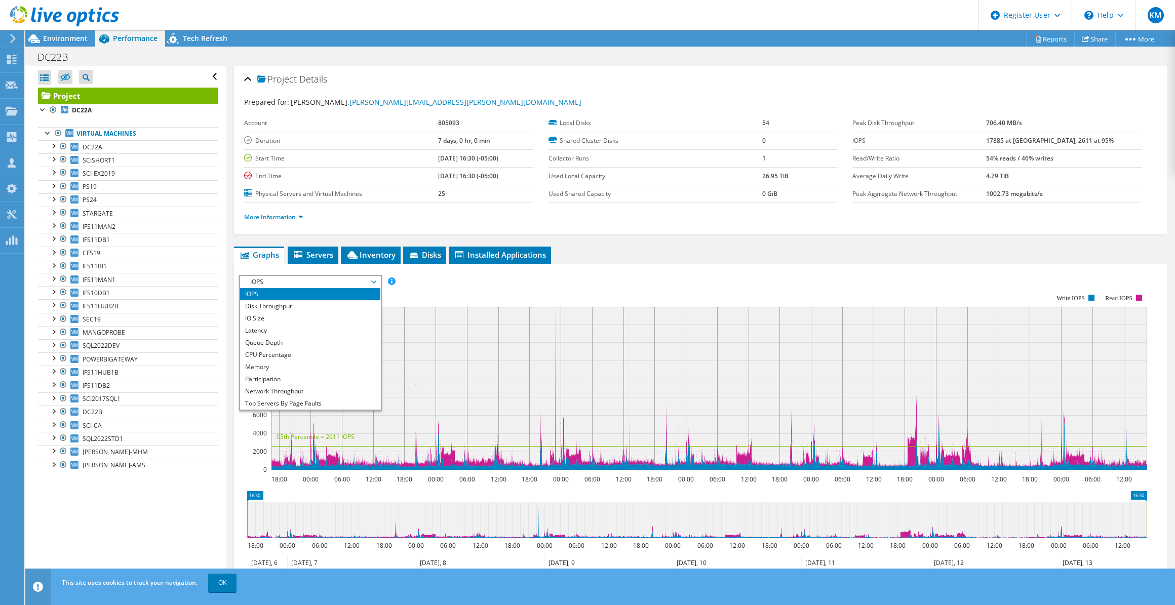
click at [278, 277] on span "IOPS" at bounding box center [310, 282] width 130 height 12
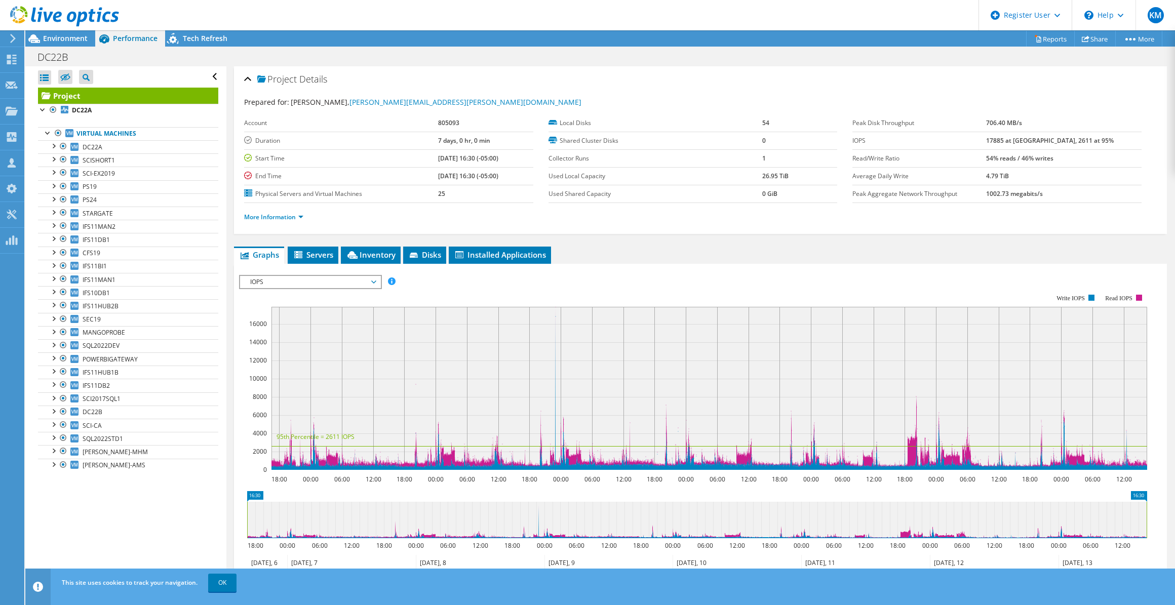
click at [314, 275] on div "IOPS IOPS Disk Throughput IO Size Latency Queue Depth CPU Percentage Memory Pag…" at bounding box center [310, 282] width 143 height 14
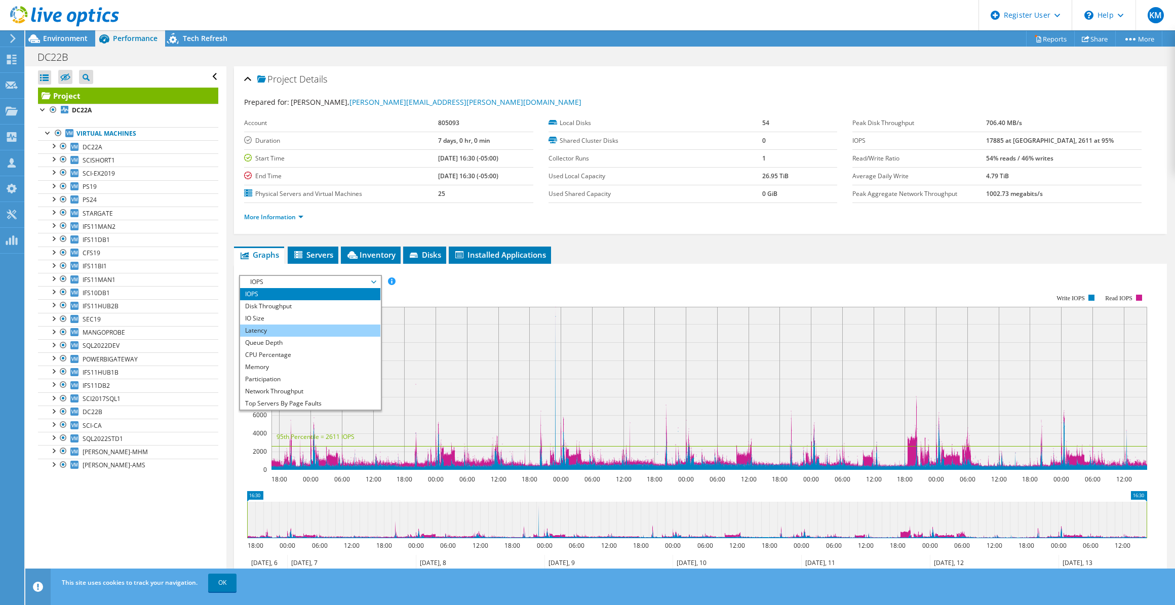
click at [322, 328] on li "Latency" at bounding box center [310, 331] width 140 height 12
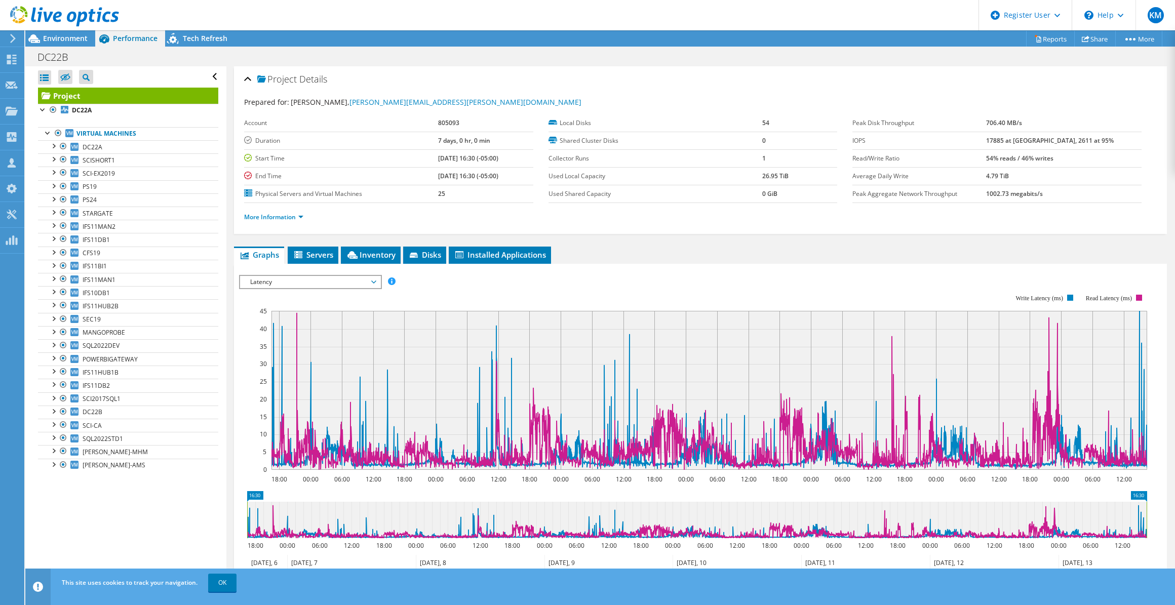
click at [279, 281] on span "Latency" at bounding box center [310, 282] width 130 height 12
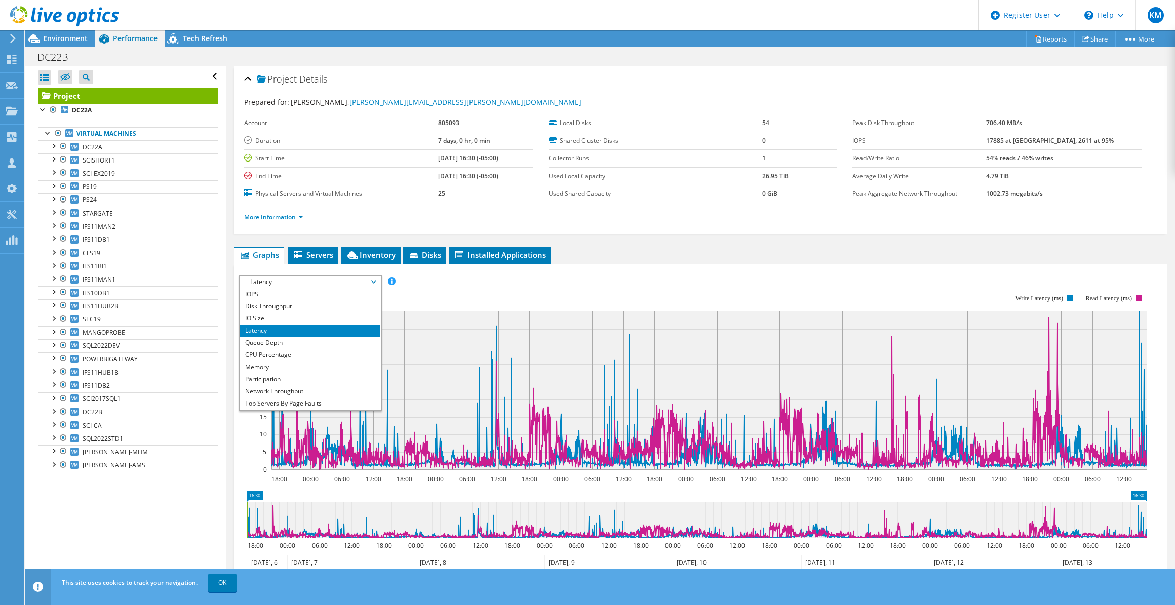
click at [278, 279] on span "Latency" at bounding box center [310, 282] width 130 height 12
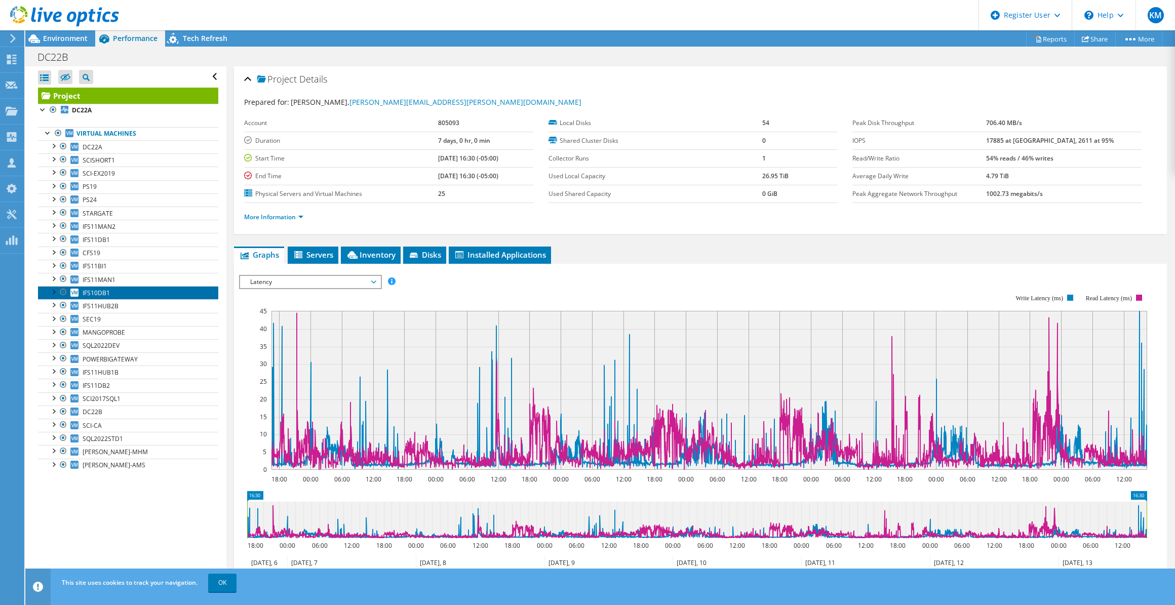
click at [122, 287] on link "IFS10DB1" at bounding box center [128, 292] width 180 height 13
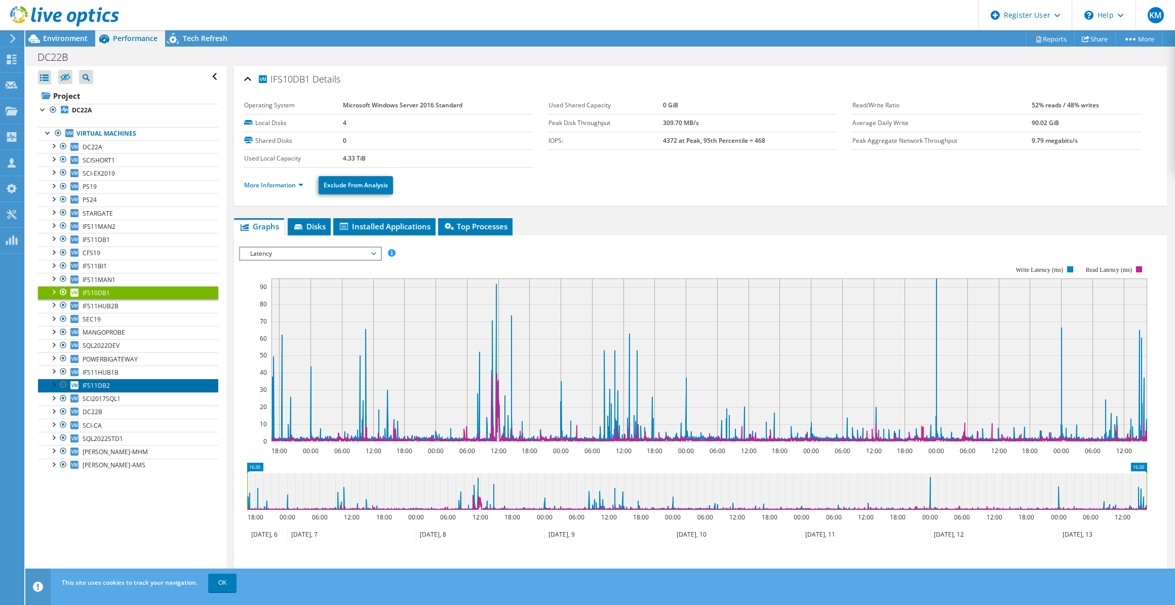
click at [129, 385] on link "IFS11DB2" at bounding box center [128, 385] width 180 height 13
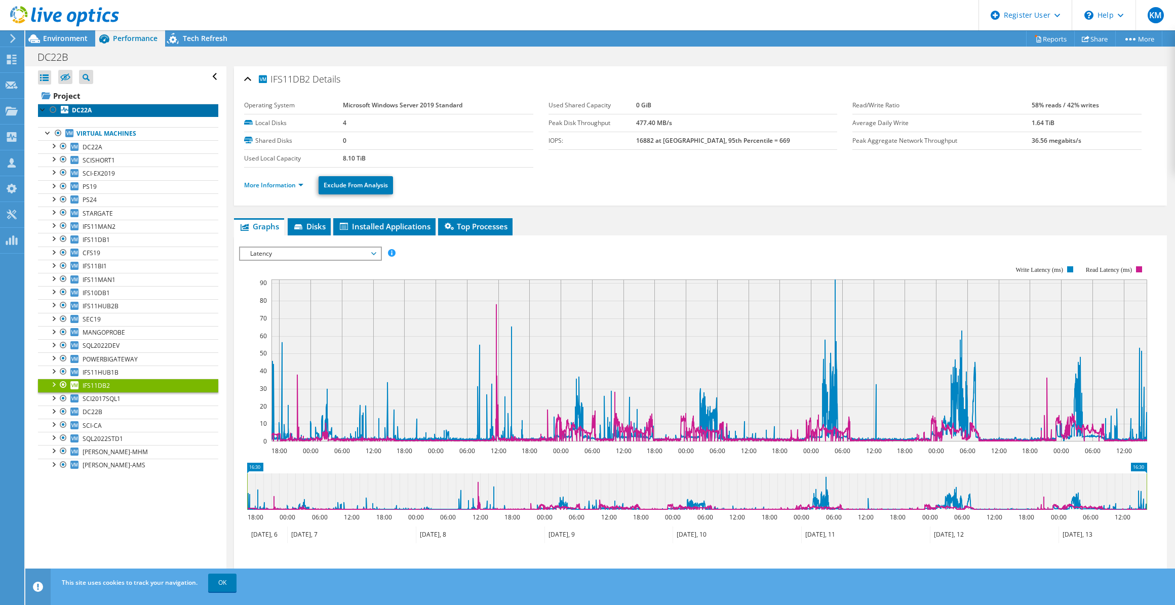
click at [99, 105] on link "DC22A" at bounding box center [128, 110] width 180 height 13
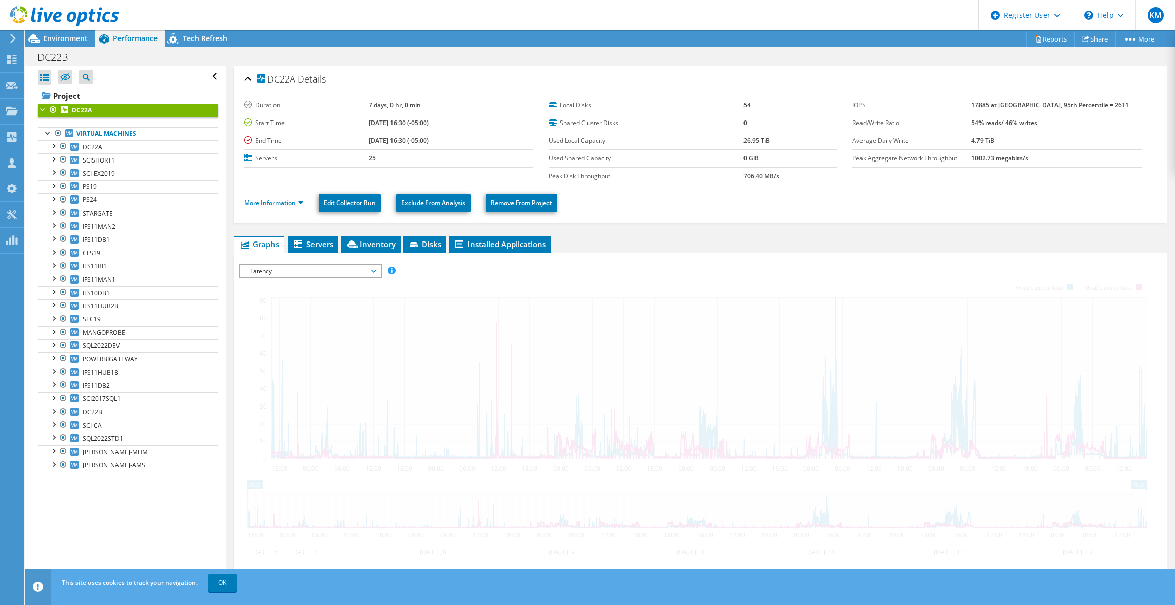
click at [264, 273] on span "Latency" at bounding box center [310, 271] width 130 height 12
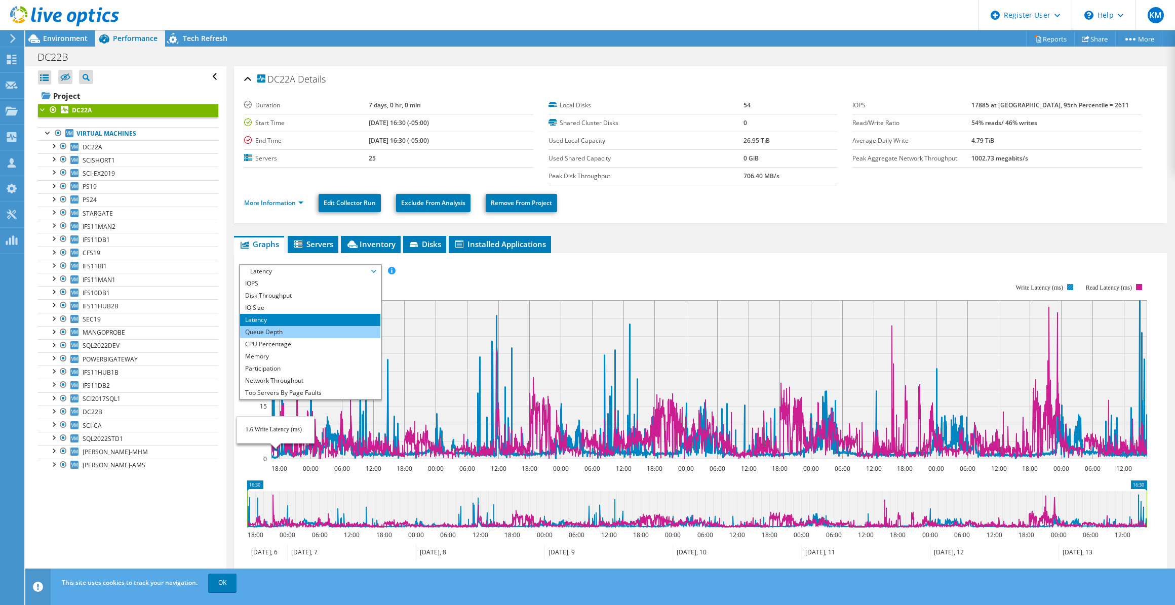
click at [289, 328] on li "Queue Depth" at bounding box center [310, 332] width 140 height 12
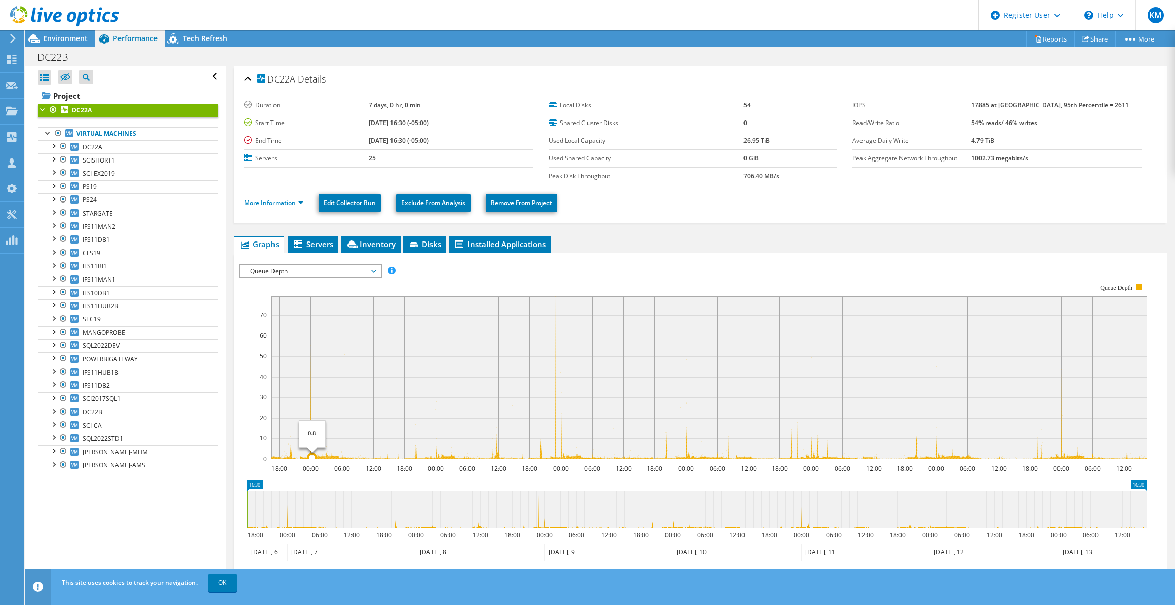
click at [312, 454] on circle at bounding box center [312, 458] width 8 height 8
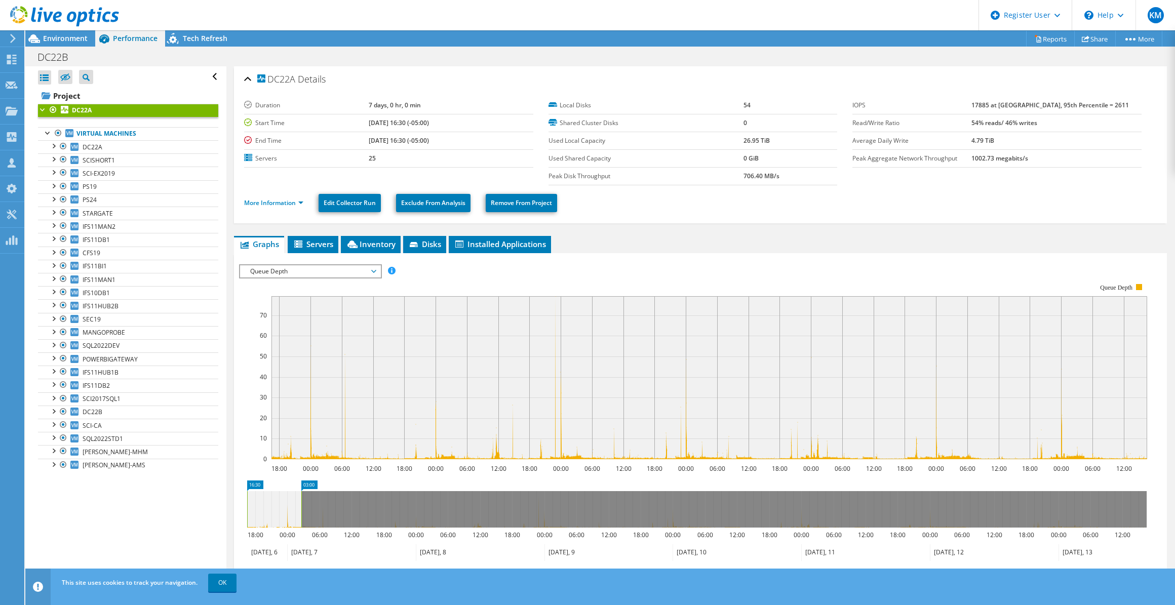
drag, startPoint x: 1144, startPoint y: 482, endPoint x: 299, endPoint y: 546, distance: 847.5
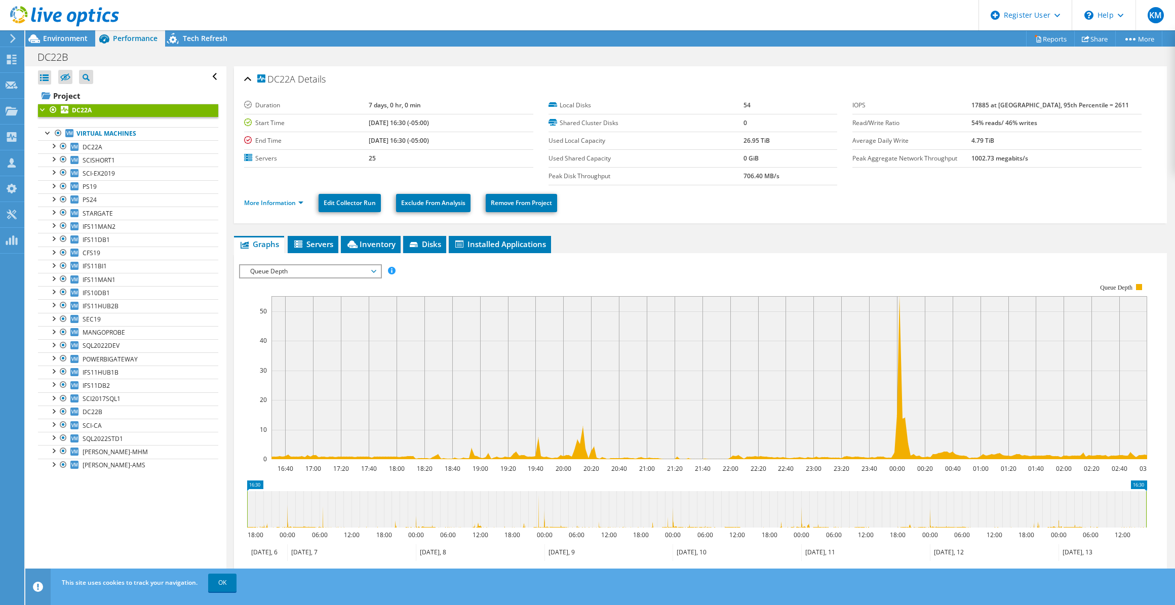
drag, startPoint x: 311, startPoint y: 481, endPoint x: 1153, endPoint y: 519, distance: 843.4
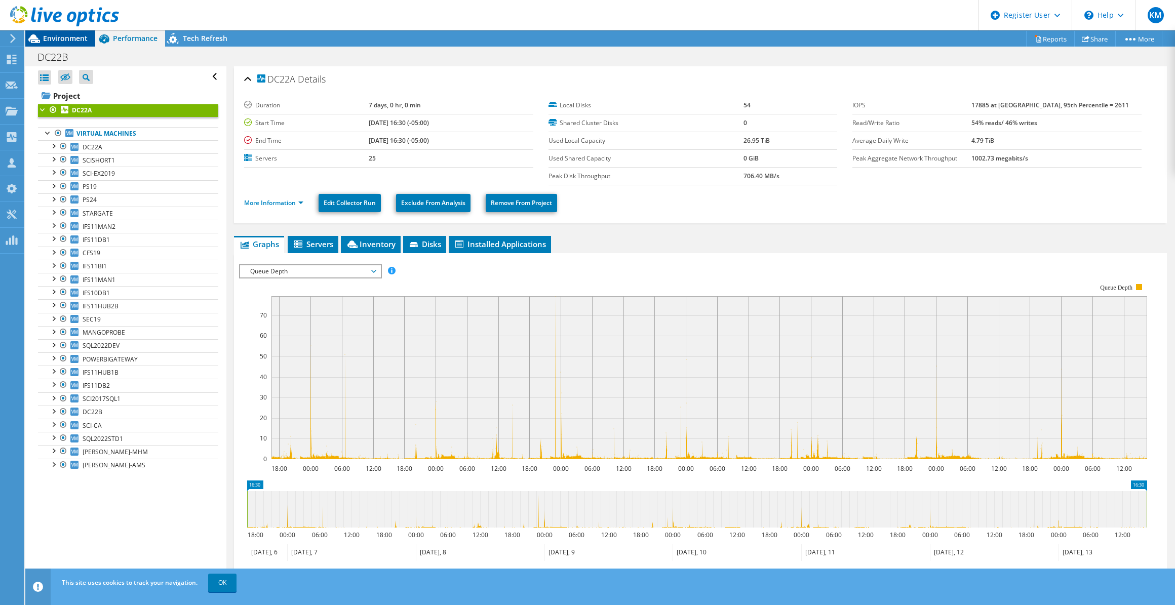
click at [78, 42] on span "Environment" at bounding box center [65, 38] width 45 height 10
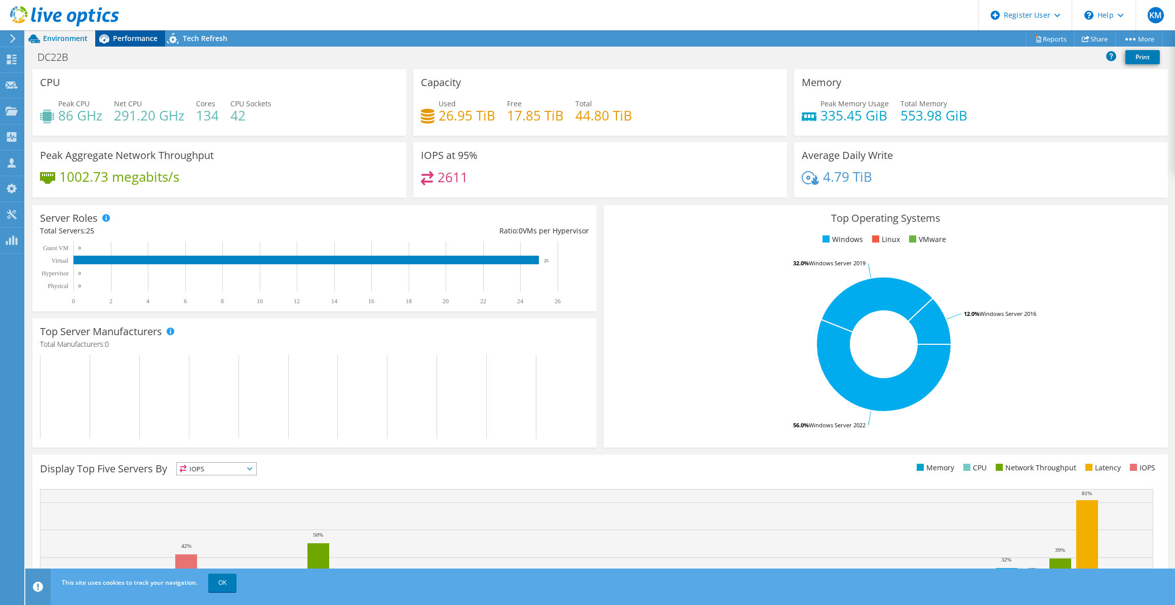
click at [128, 39] on span "Performance" at bounding box center [135, 38] width 45 height 10
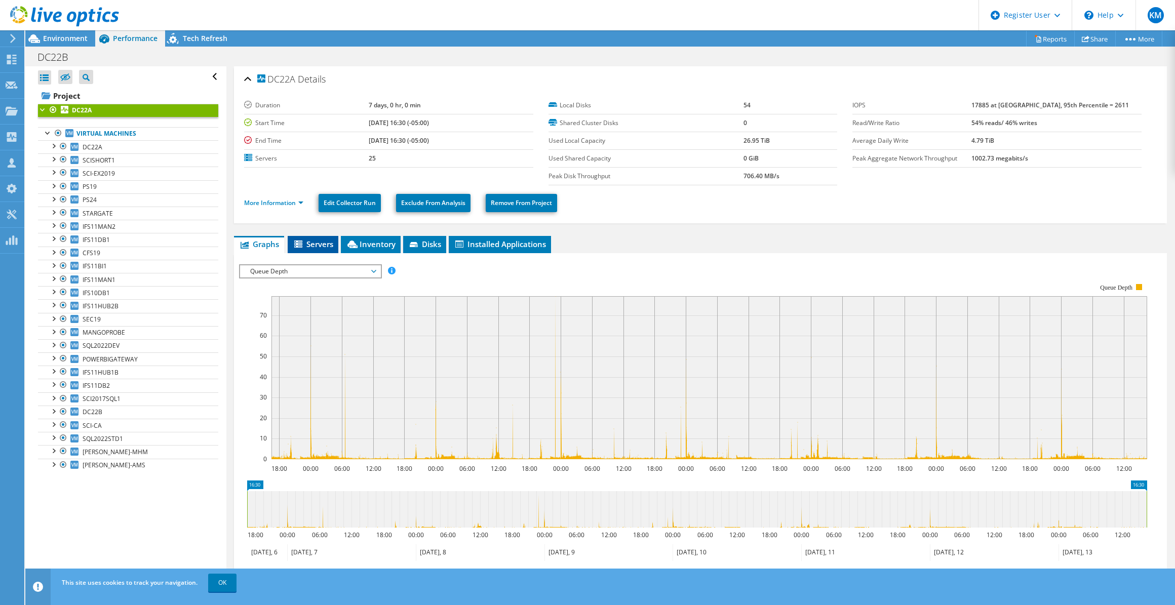
click at [324, 242] on span "Servers" at bounding box center [313, 244] width 41 height 10
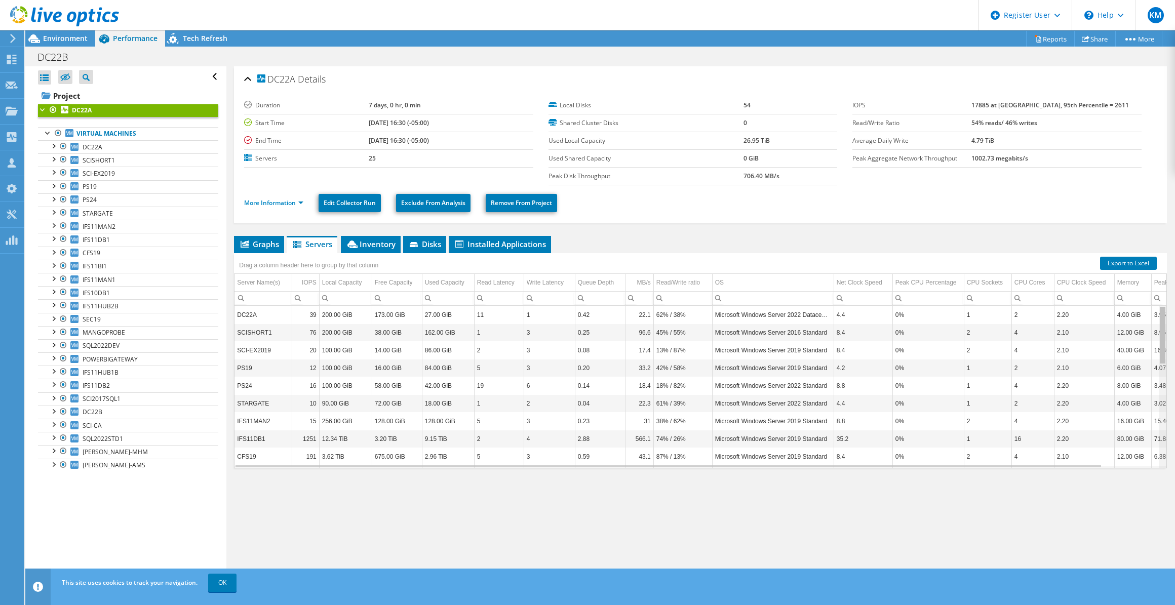
drag, startPoint x: 1156, startPoint y: 385, endPoint x: 1162, endPoint y: 317, distance: 68.5
click at [1162, 317] on body "KM Dell User Kaylee Martinez Kaylee.Martinez@dell.com Dell My Profile Log Out \…" at bounding box center [587, 302] width 1175 height 605
click at [1167, 320] on article "DC22A Details Duration 7 days, 0 hr, 0 min Start Time 10/06/2025, 16:30 (-05:00…" at bounding box center [700, 325] width 948 height 519
click at [127, 98] on link "Project" at bounding box center [128, 96] width 180 height 16
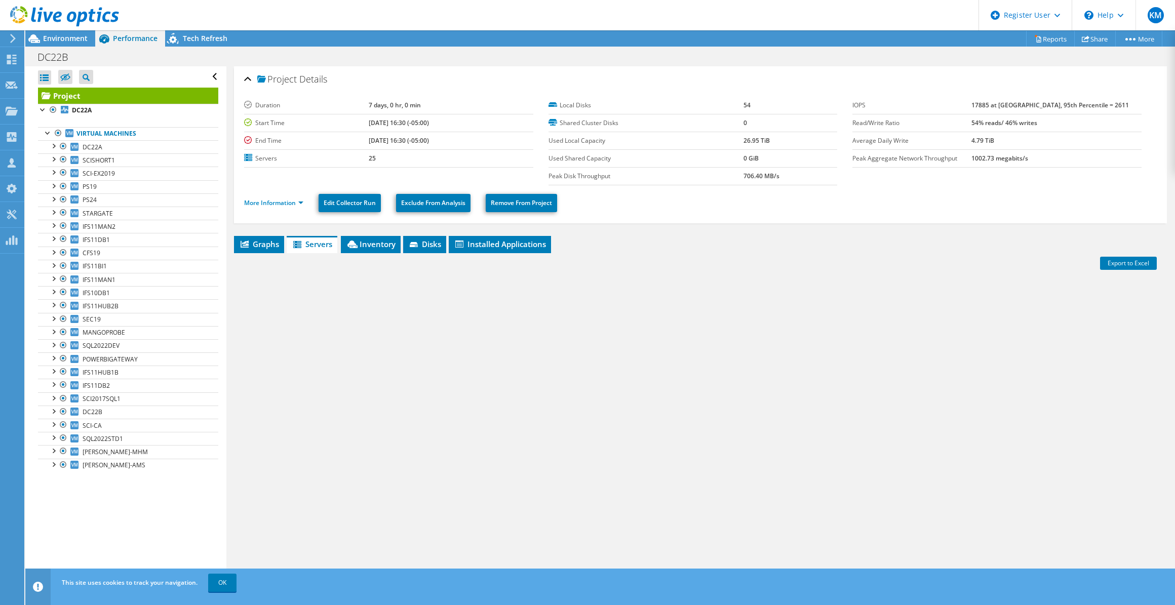
click at [248, 233] on div "Project Details Duration 7 days, 0 hr, 0 min Start Time 10/06/2025, 16:30 (-05:…" at bounding box center [700, 325] width 948 height 519
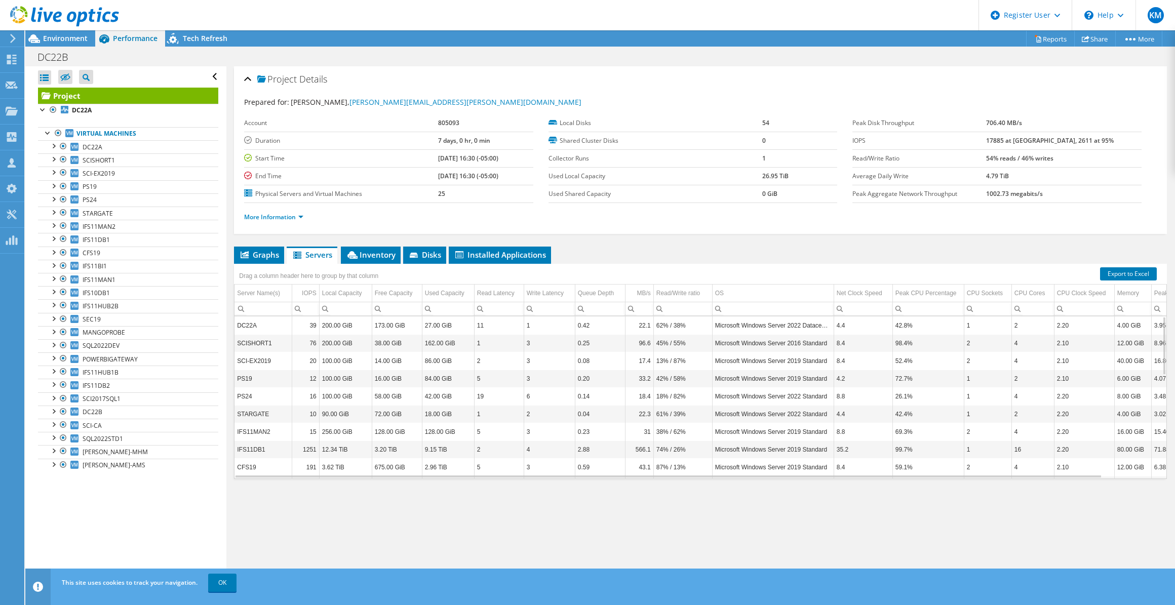
click at [251, 237] on div "Project Details Prepared for: Aaron Rowzee, Aaron.Rowzee@scalloncontrols.com Ac…" at bounding box center [700, 325] width 948 height 519
click at [258, 247] on li "Graphs" at bounding box center [259, 255] width 50 height 17
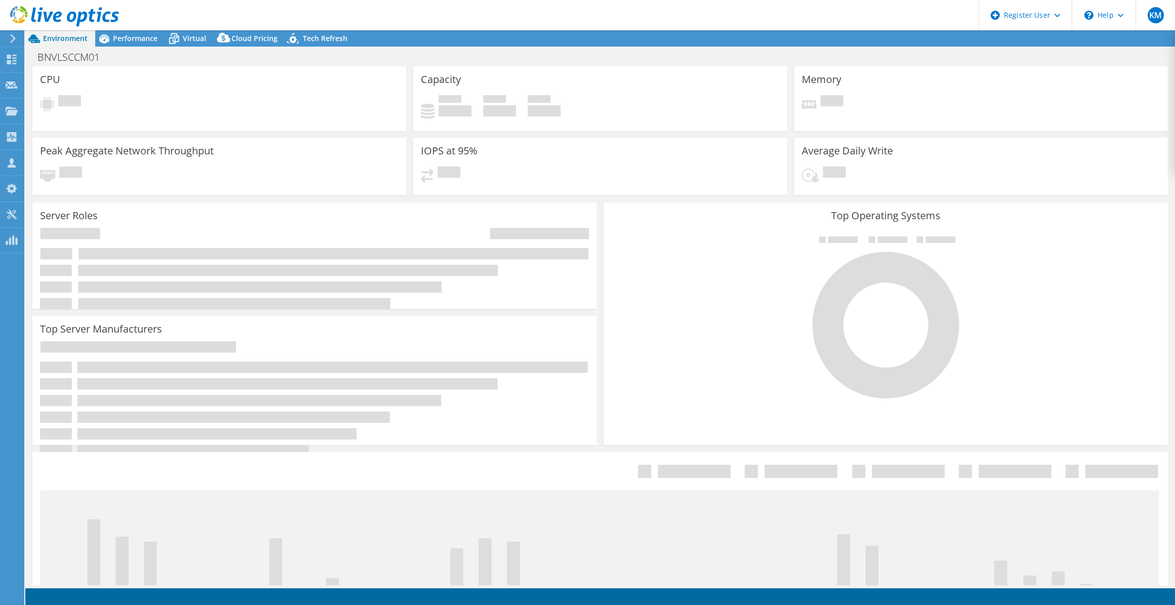
select select "USD"
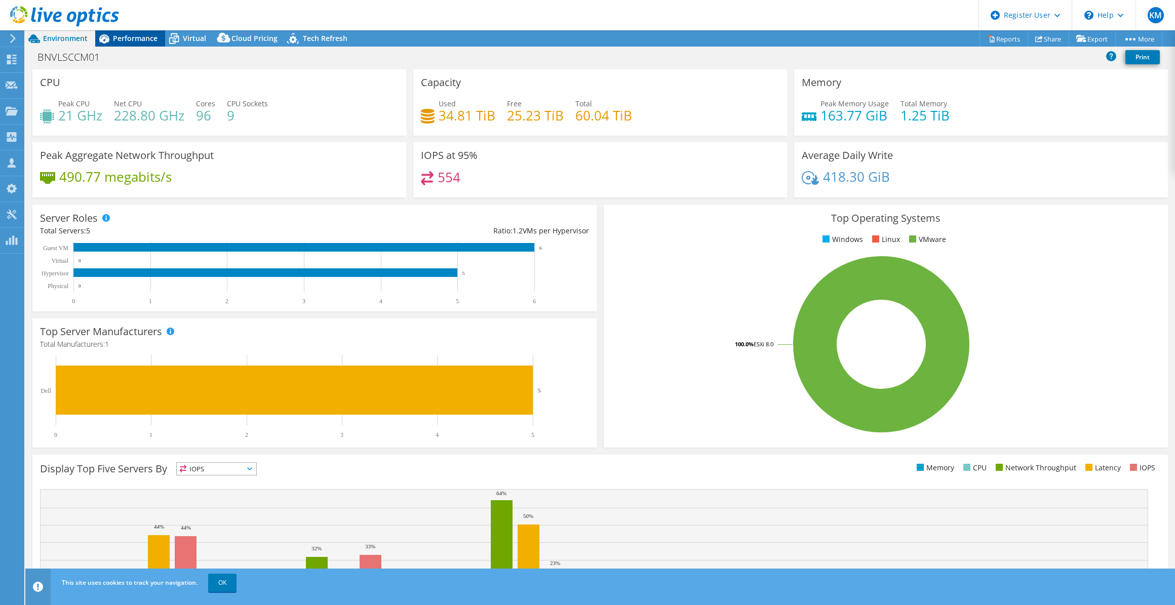
click at [145, 36] on span "Performance" at bounding box center [135, 38] width 45 height 10
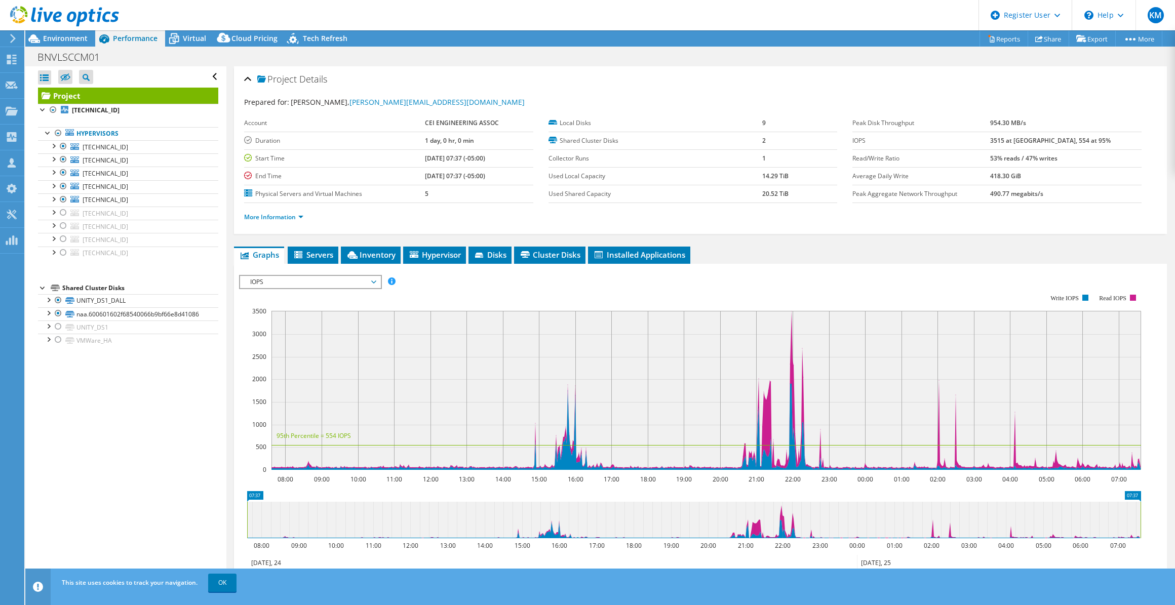
click at [155, 496] on div "Open All Close All Hide Excluded Nodes Project Tree Filter" at bounding box center [125, 325] width 201 height 519
click at [177, 33] on icon at bounding box center [174, 39] width 18 height 18
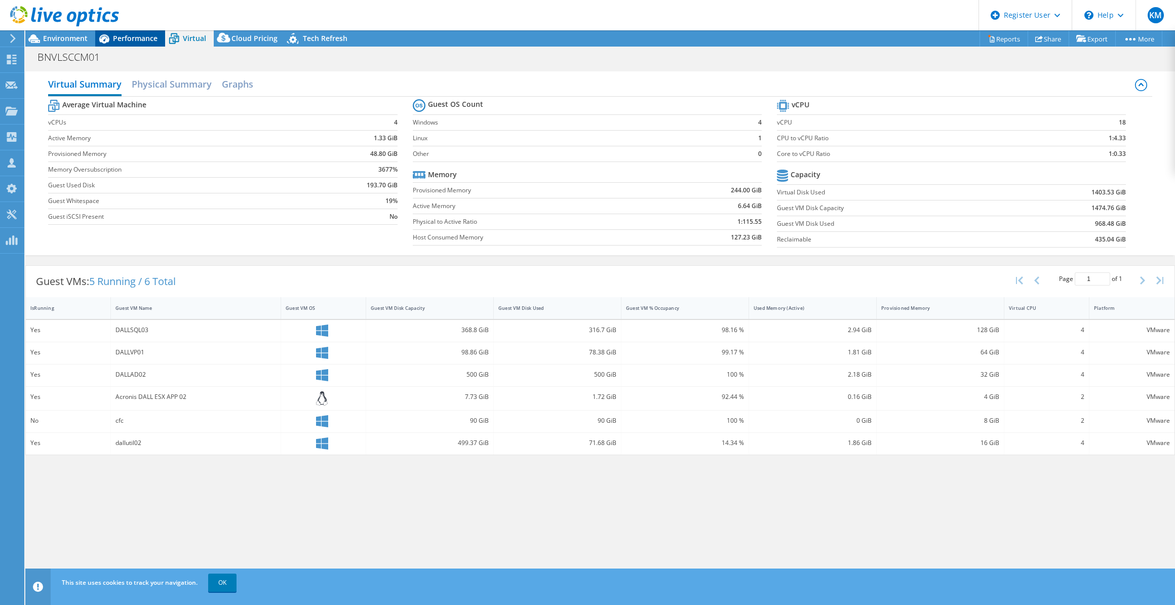
click at [115, 36] on span "Performance" at bounding box center [135, 38] width 45 height 10
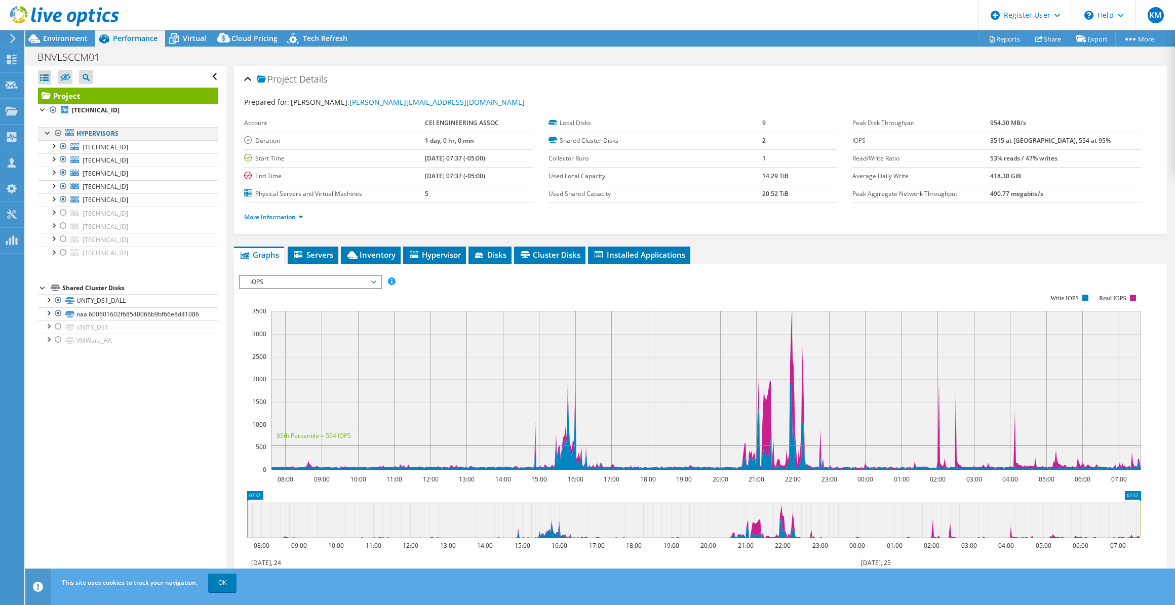
click at [55, 135] on div at bounding box center [58, 133] width 10 height 12
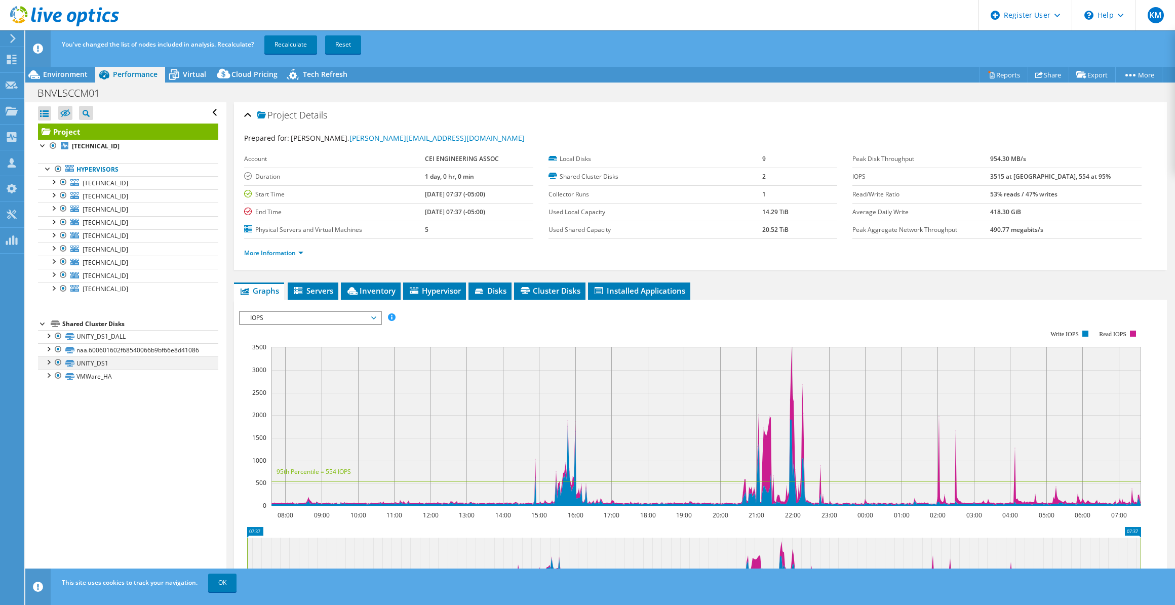
click at [60, 361] on div at bounding box center [58, 362] width 10 height 12
click at [57, 381] on div at bounding box center [58, 376] width 10 height 12
click at [284, 32] on div "You've changed the list of nodes included in analysis. Recalculate? Recalculate…" at bounding box center [618, 44] width 1119 height 28
click at [287, 43] on link "Recalculate" at bounding box center [290, 44] width 53 height 18
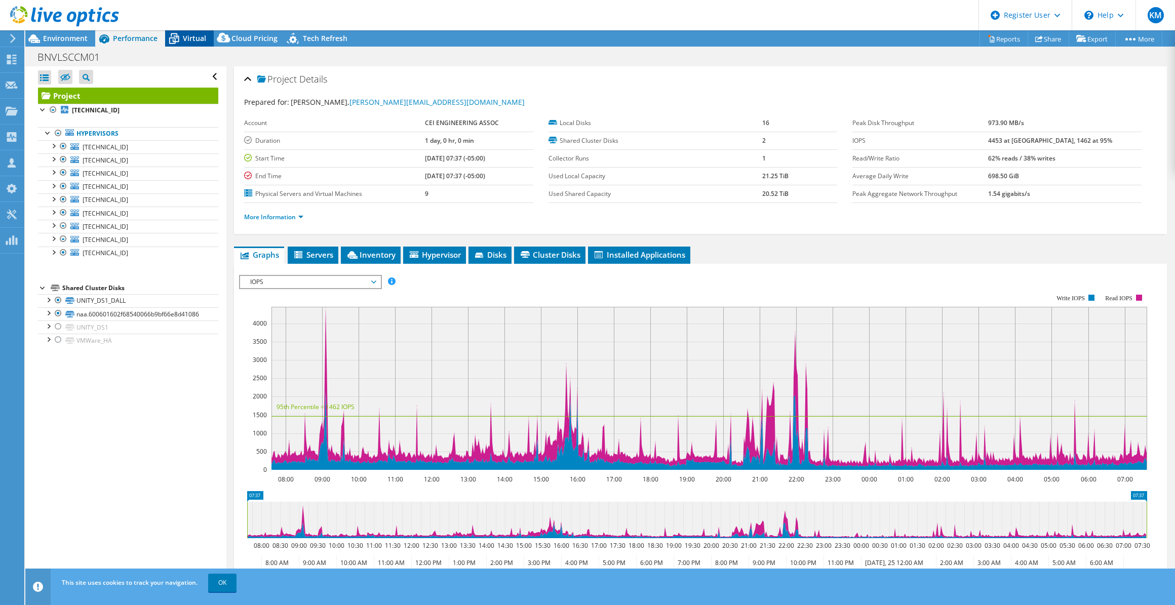
click at [203, 40] on span "Virtual" at bounding box center [194, 38] width 23 height 10
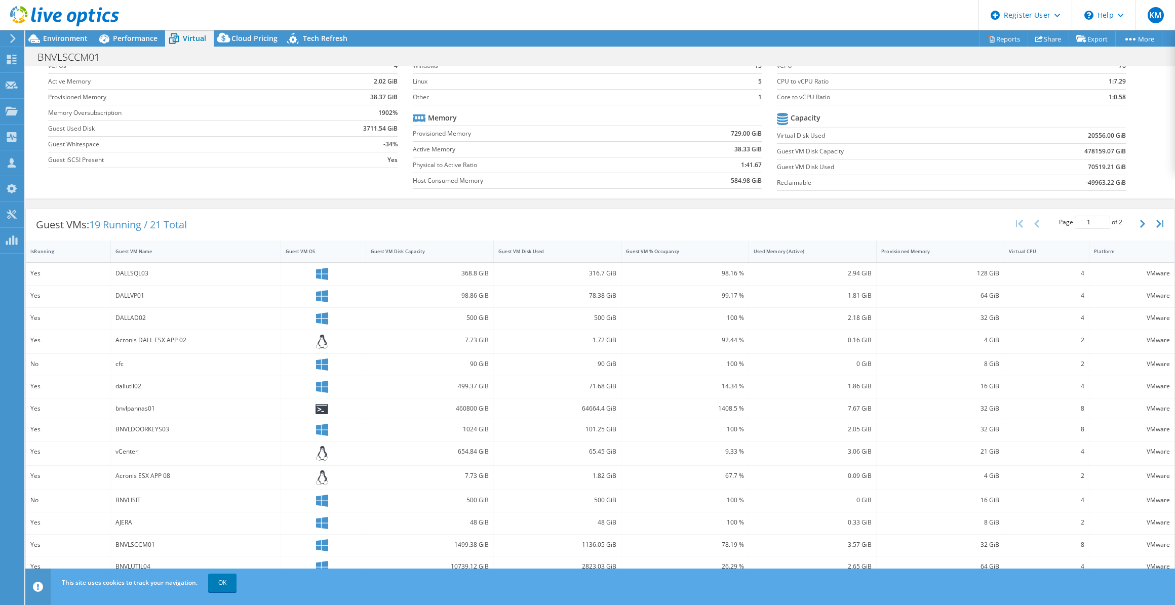
scroll to position [76, 0]
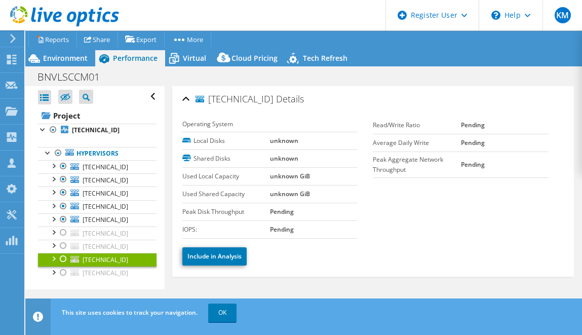
select select "USD"
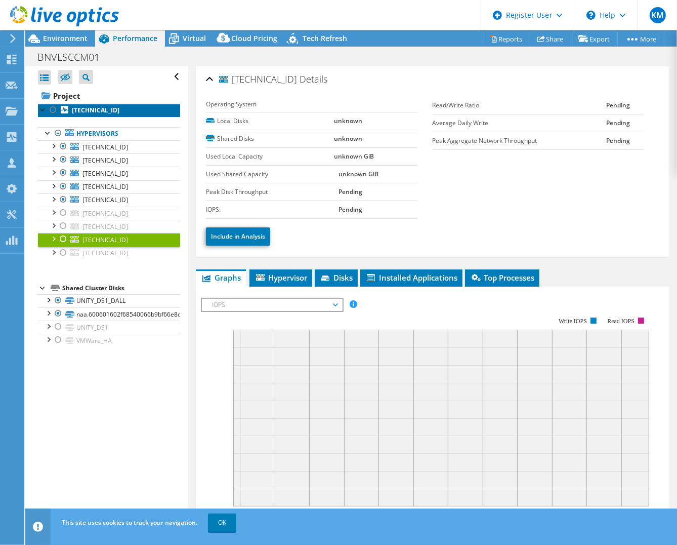
click at [119, 114] on link "10.6.150.215" at bounding box center [109, 110] width 142 height 13
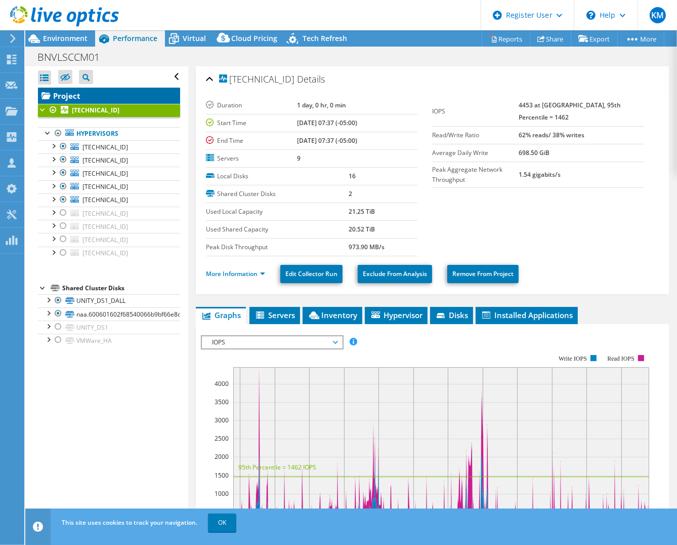
click at [84, 97] on link "Project" at bounding box center [109, 96] width 142 height 16
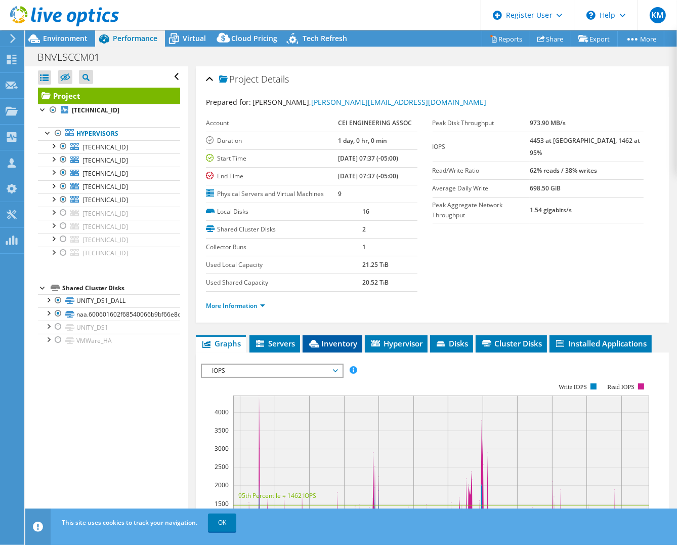
click at [351, 334] on span "Inventory" at bounding box center [333, 343] width 50 height 10
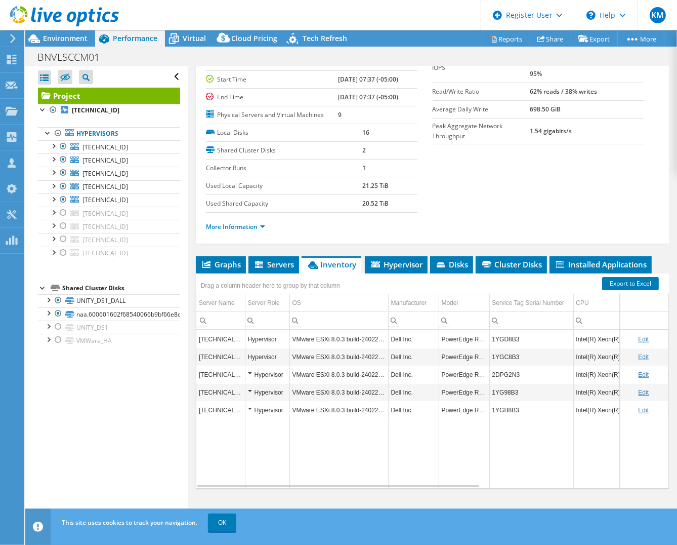
scroll to position [78, 0]
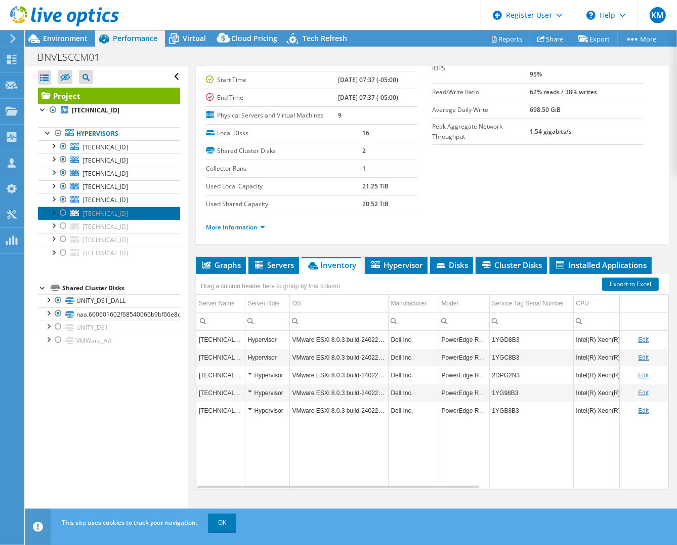
click at [114, 215] on span "10.1.150.50" at bounding box center [106, 213] width 46 height 9
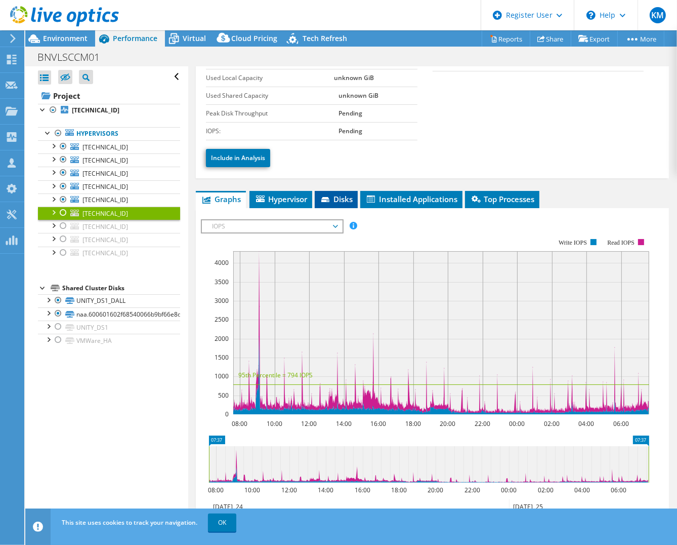
click at [348, 194] on span "Disks" at bounding box center [336, 199] width 33 height 10
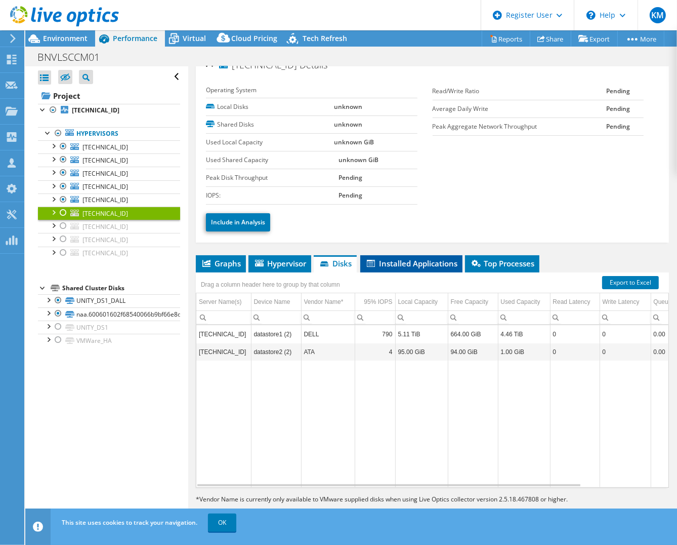
click at [382, 260] on span "Installed Applications" at bounding box center [412, 263] width 92 height 10
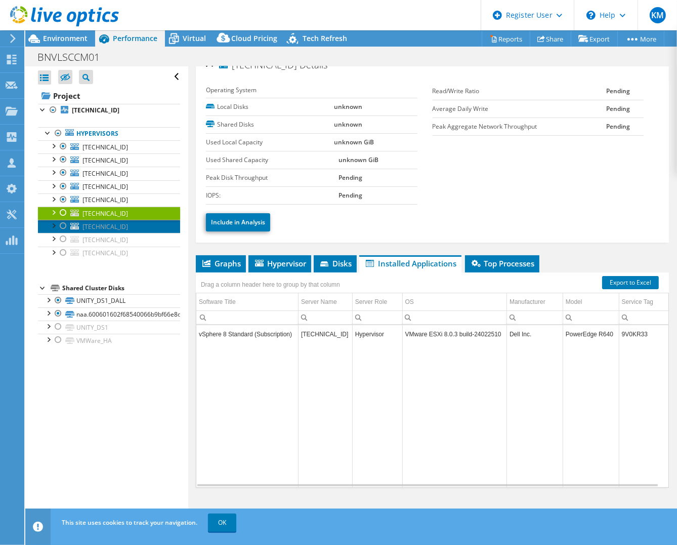
click at [119, 226] on link "10.1.150.108" at bounding box center [109, 226] width 142 height 13
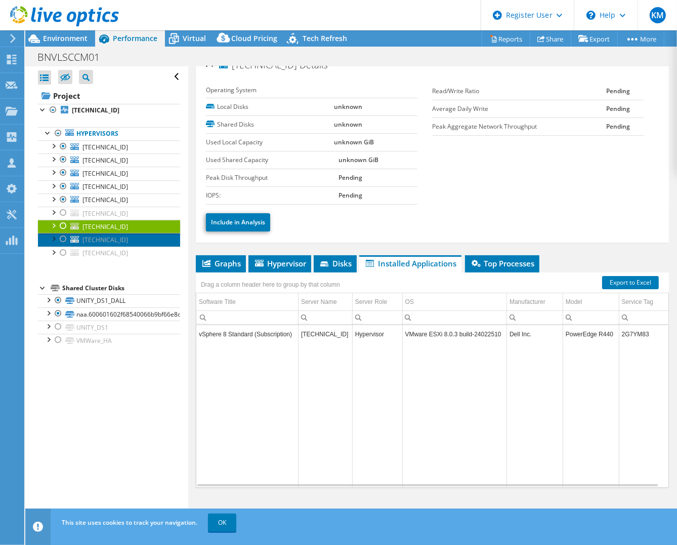
click at [98, 238] on span "10.1.150.109" at bounding box center [106, 239] width 46 height 9
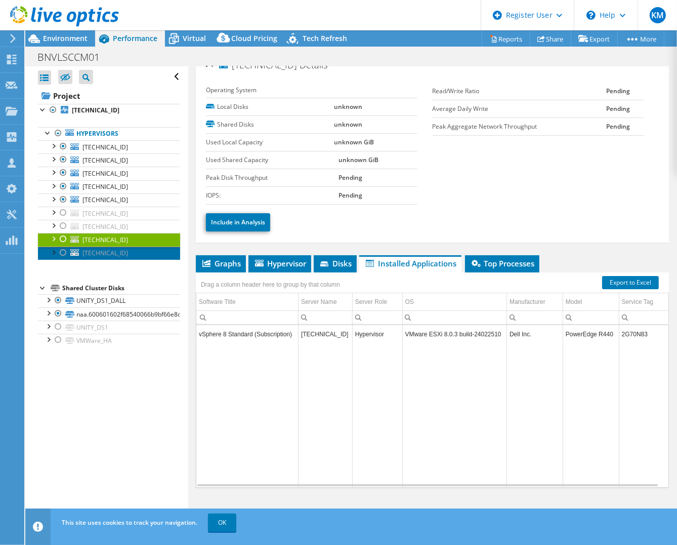
click at [111, 253] on span "10.1.150.110" at bounding box center [106, 253] width 46 height 9
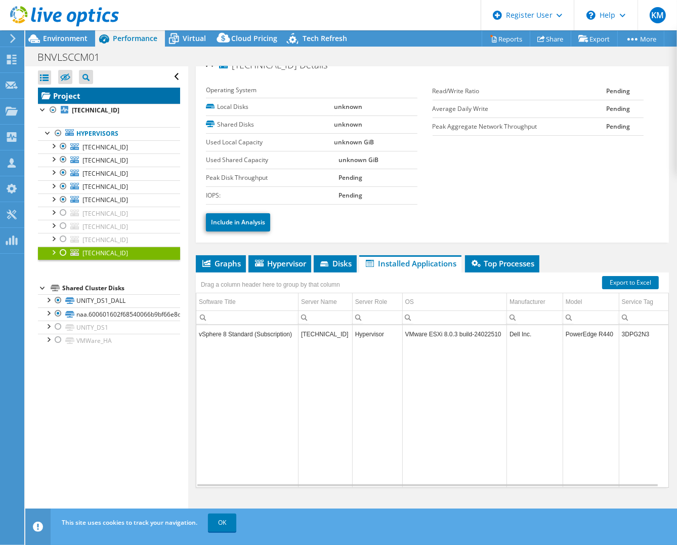
click at [81, 93] on link "Project" at bounding box center [109, 96] width 142 height 16
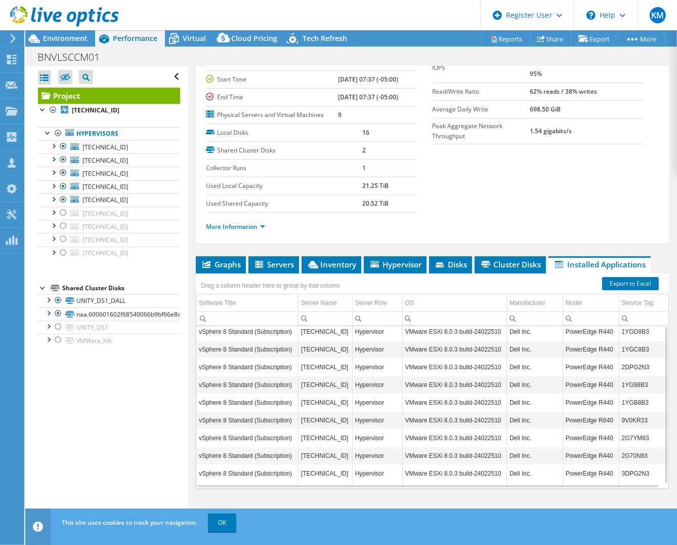
scroll to position [0, 0]
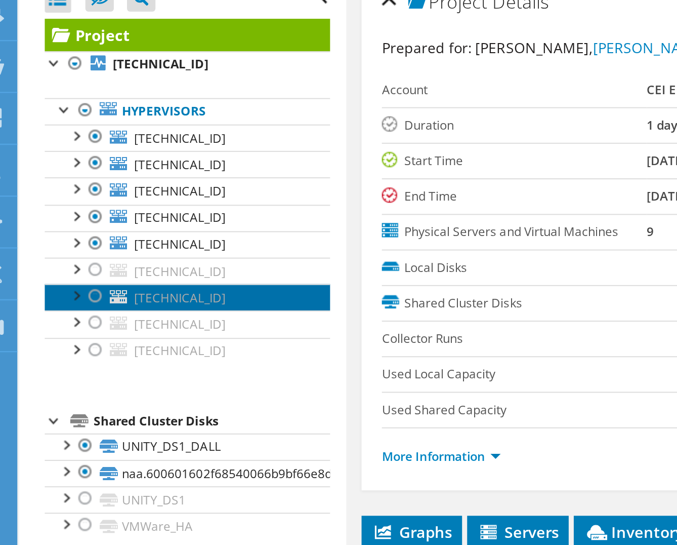
click at [121, 227] on link "10.1.150.108" at bounding box center [109, 226] width 142 height 13
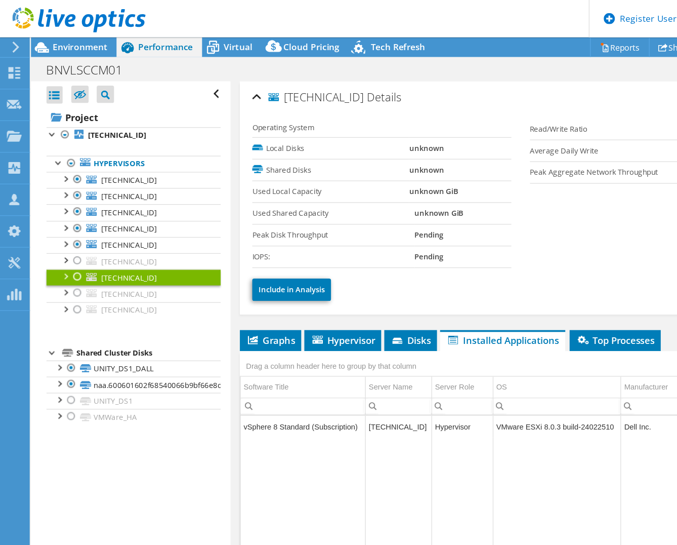
scroll to position [4, 0]
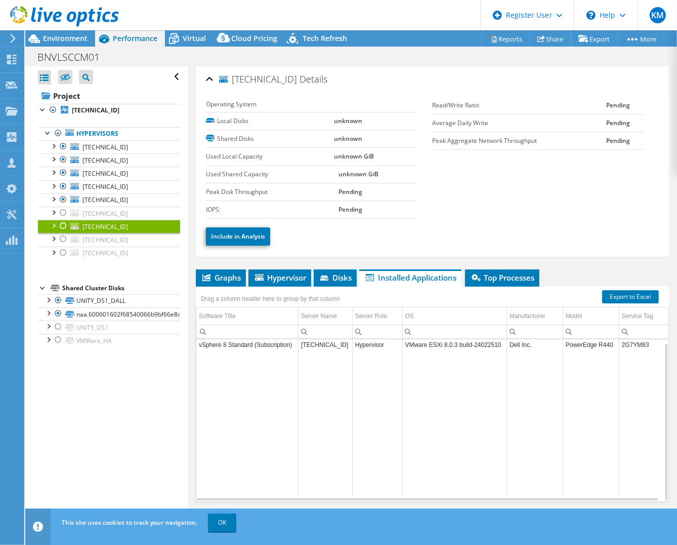
click at [517, 197] on section "Operating System Local Disks unknown Shared Disks unknown Used Local Capacity u…" at bounding box center [432, 158] width 453 height 122
click at [125, 213] on link "[TECHNICAL_ID]" at bounding box center [109, 213] width 142 height 13
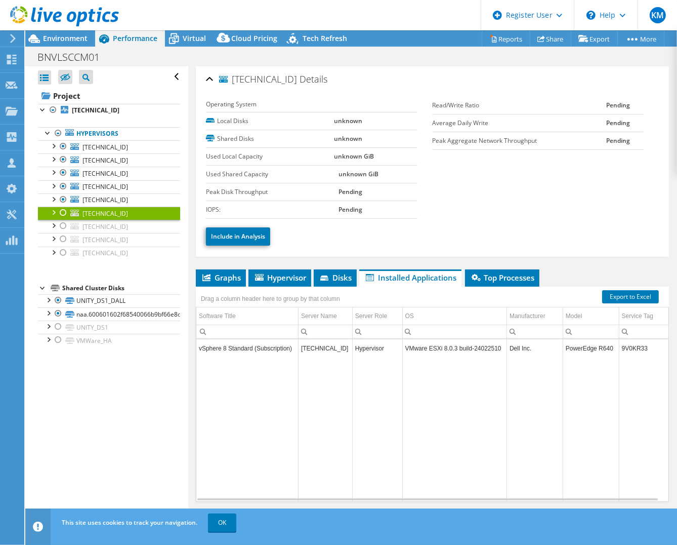
click at [289, 139] on label "Shared Disks" at bounding box center [270, 139] width 128 height 10
click at [67, 27] on link at bounding box center [64, 24] width 109 height 9
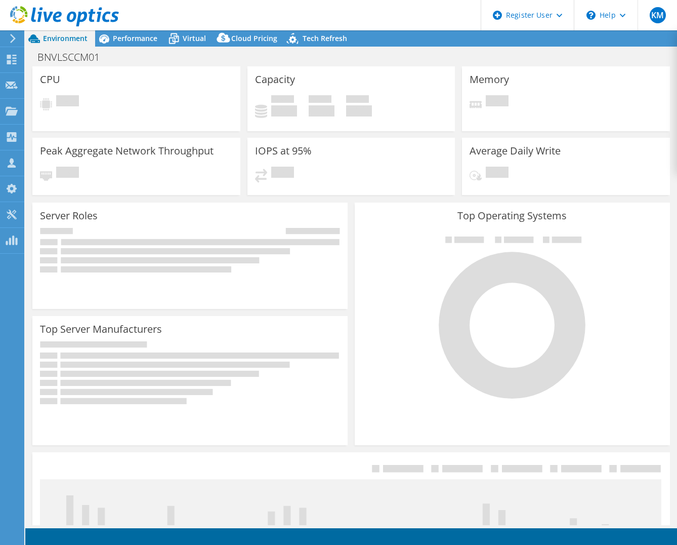
select select
select select "USD"
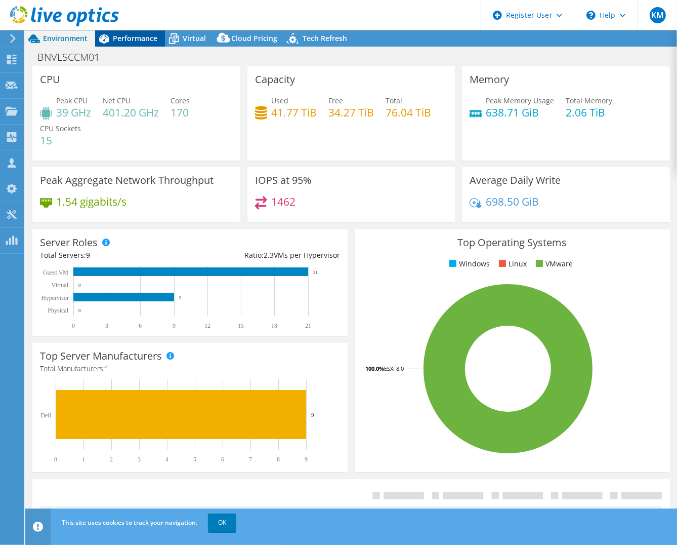
click at [128, 42] on span "Performance" at bounding box center [135, 38] width 45 height 10
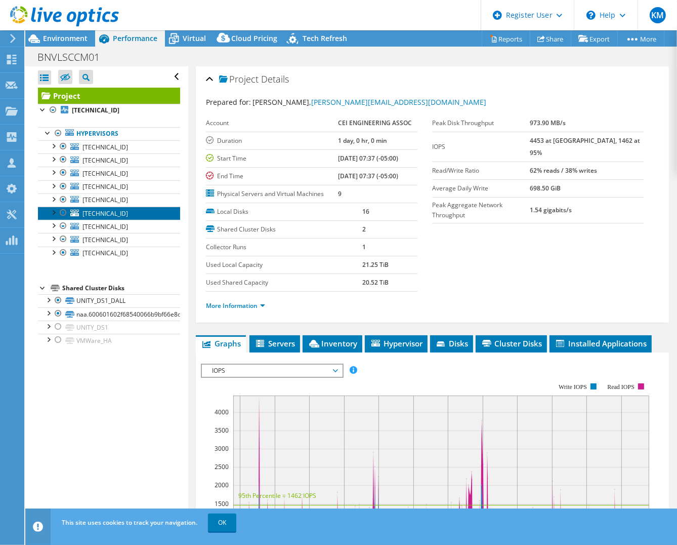
click at [112, 212] on span "[TECHNICAL_ID]" at bounding box center [106, 213] width 46 height 9
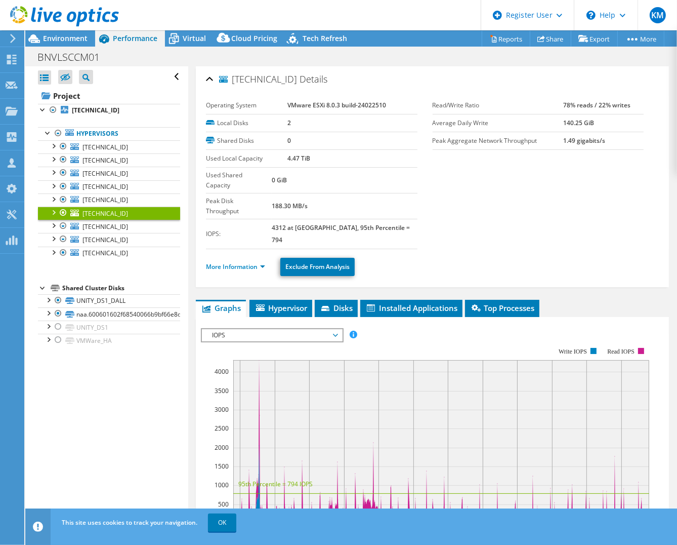
click at [132, 398] on div "Open All Close All Hide Excluded Nodes Project Tree Filter" at bounding box center [106, 295] width 163 height 459
drag, startPoint x: 444, startPoint y: 126, endPoint x: 330, endPoint y: 119, distance: 114.6
click at [445, 126] on label "Average Daily Write" at bounding box center [498, 123] width 131 height 10
